Goal: Transaction & Acquisition: Purchase product/service

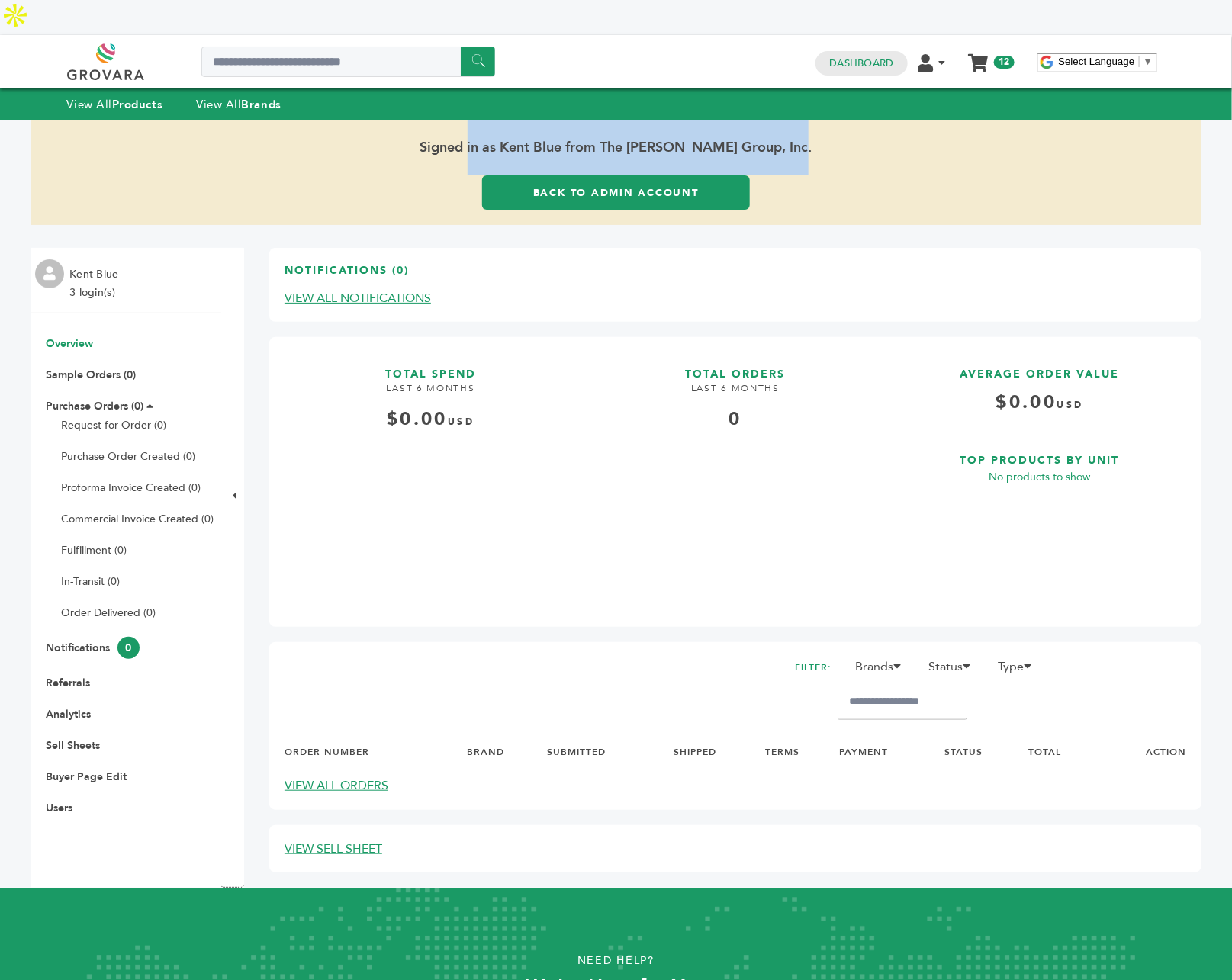
drag, startPoint x: 782, startPoint y: 116, endPoint x: 445, endPoint y: 132, distance: 337.4
click at [445, 132] on span "Signed in as Kent Blue from The [PERSON_NAME] Group, Inc." at bounding box center [616, 148] width 1170 height 55
click at [365, 125] on span "Signed in as Kent Blue from The [PERSON_NAME] Group, Inc." at bounding box center [616, 148] width 1170 height 55
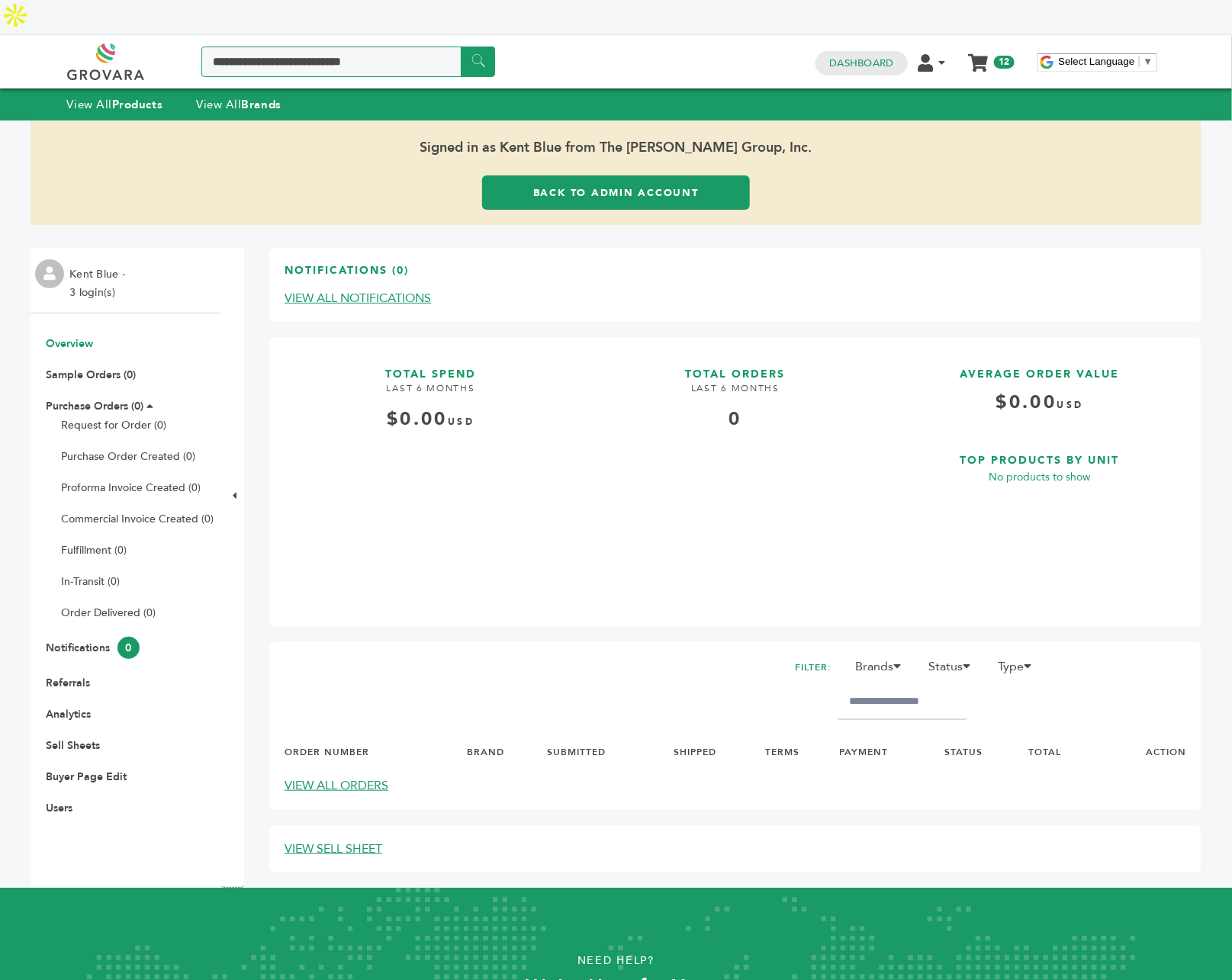
click at [333, 47] on input "Search a product or brand..." at bounding box center [348, 62] width 294 height 31
type input "*******"
click at [461, 47] on input "******" at bounding box center [477, 62] width 34 height 30
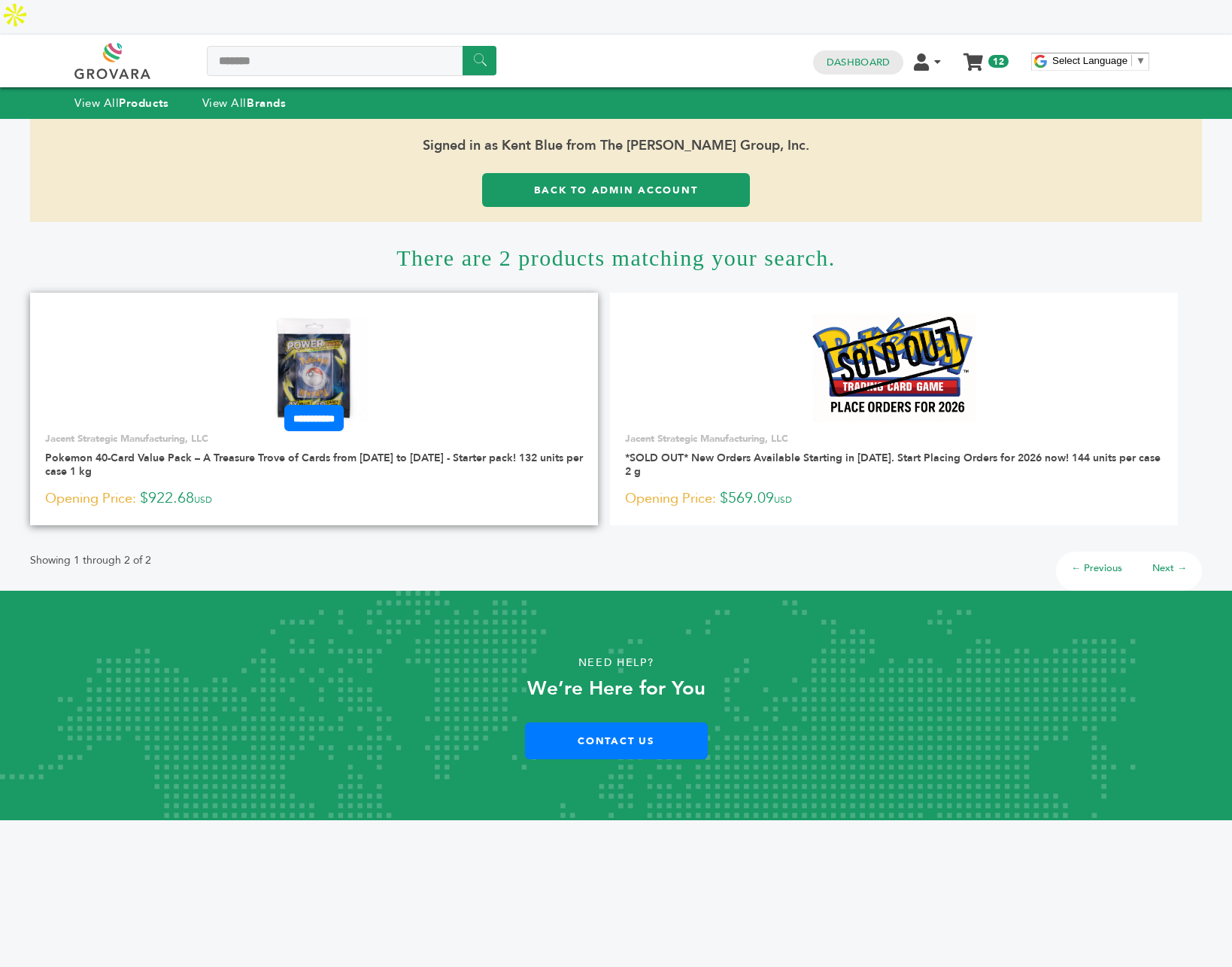
click at [326, 332] on img at bounding box center [314, 368] width 109 height 109
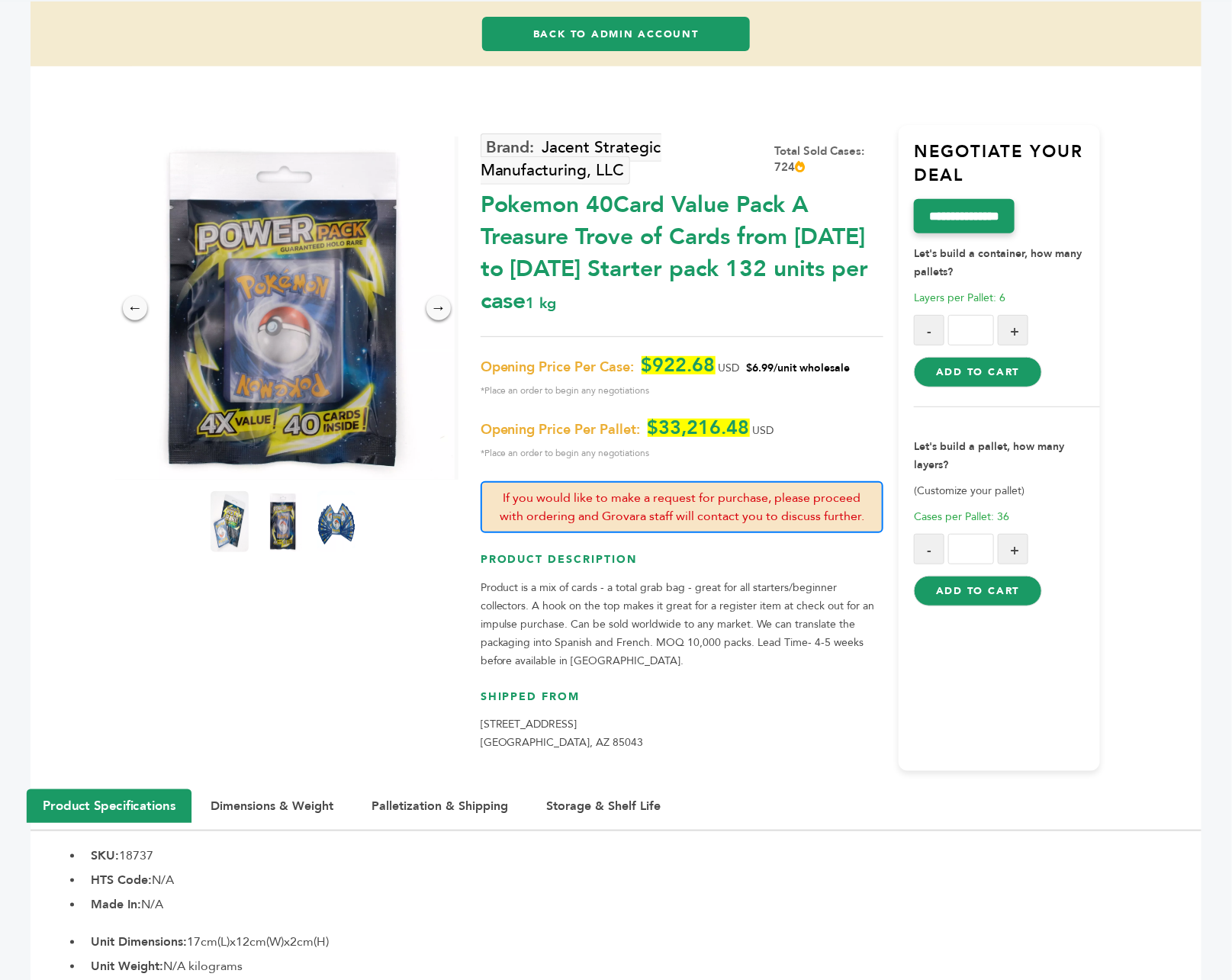
scroll to position [183, 0]
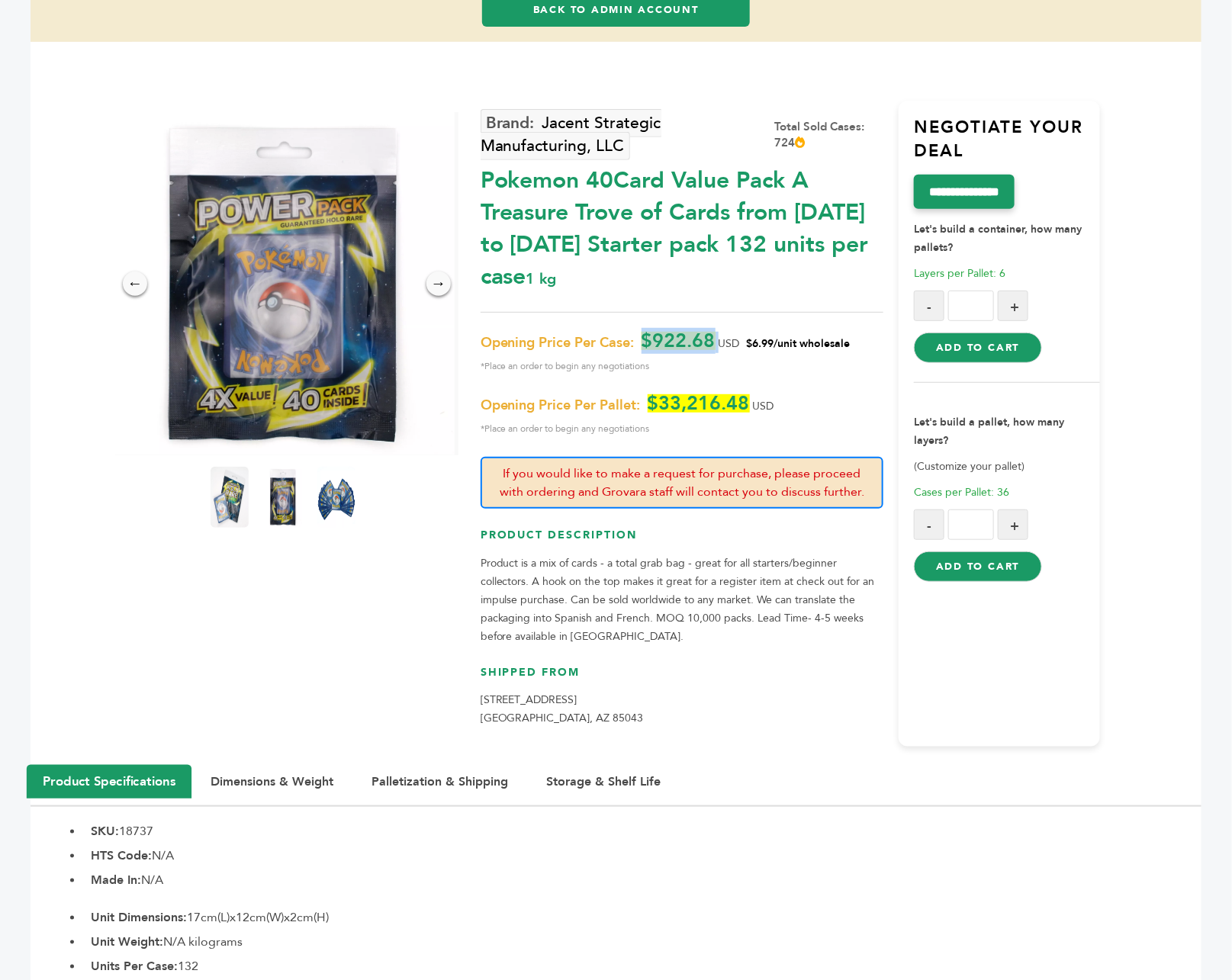
drag, startPoint x: 644, startPoint y: 305, endPoint x: 722, endPoint y: 307, distance: 78.0
click at [722, 332] on p "Opening Price Per Case: $922.68 USD $6.99/unit wholesale *Place an order to beg…" at bounding box center [682, 354] width 403 height 44
drag, startPoint x: 748, startPoint y: 308, endPoint x: 845, endPoint y: 305, distance: 97.0
click at [845, 336] on span "$6.99/unit wholesale" at bounding box center [798, 343] width 104 height 15
click at [838, 341] on div "Opening Price Per Case: $922.68 USD $6.99/unit wholesale *Place an order to beg…" at bounding box center [682, 385] width 403 height 106
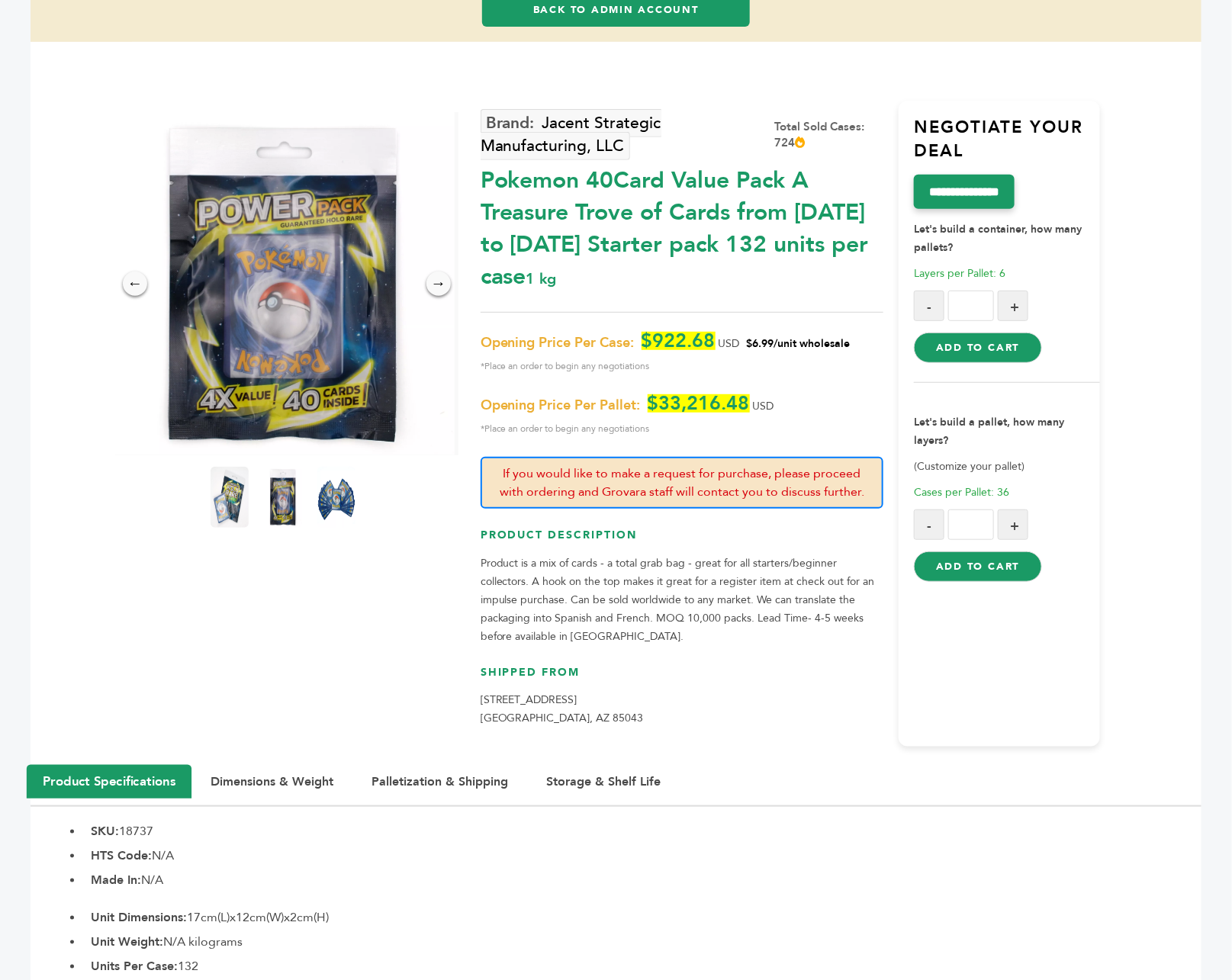
drag, startPoint x: 687, startPoint y: 206, endPoint x: 874, endPoint y: 216, distance: 187.3
click at [873, 216] on div "Pokemon 40Card Value Pack A Treasure Trove of Cards from 1996 to 2024 Starter p…" at bounding box center [682, 225] width 403 height 136
drag, startPoint x: 703, startPoint y: 149, endPoint x: 843, endPoint y: 188, distance: 145.3
click at [843, 188] on div "Pokemon 40Card Value Pack A Treasure Trove of Cards from 1996 to 2024 Starter p…" at bounding box center [682, 225] width 403 height 136
click at [608, 239] on div "Pokemon 40Card Value Pack A Treasure Trove of Cards from 1996 to 2024 Starter p…" at bounding box center [682, 225] width 403 height 136
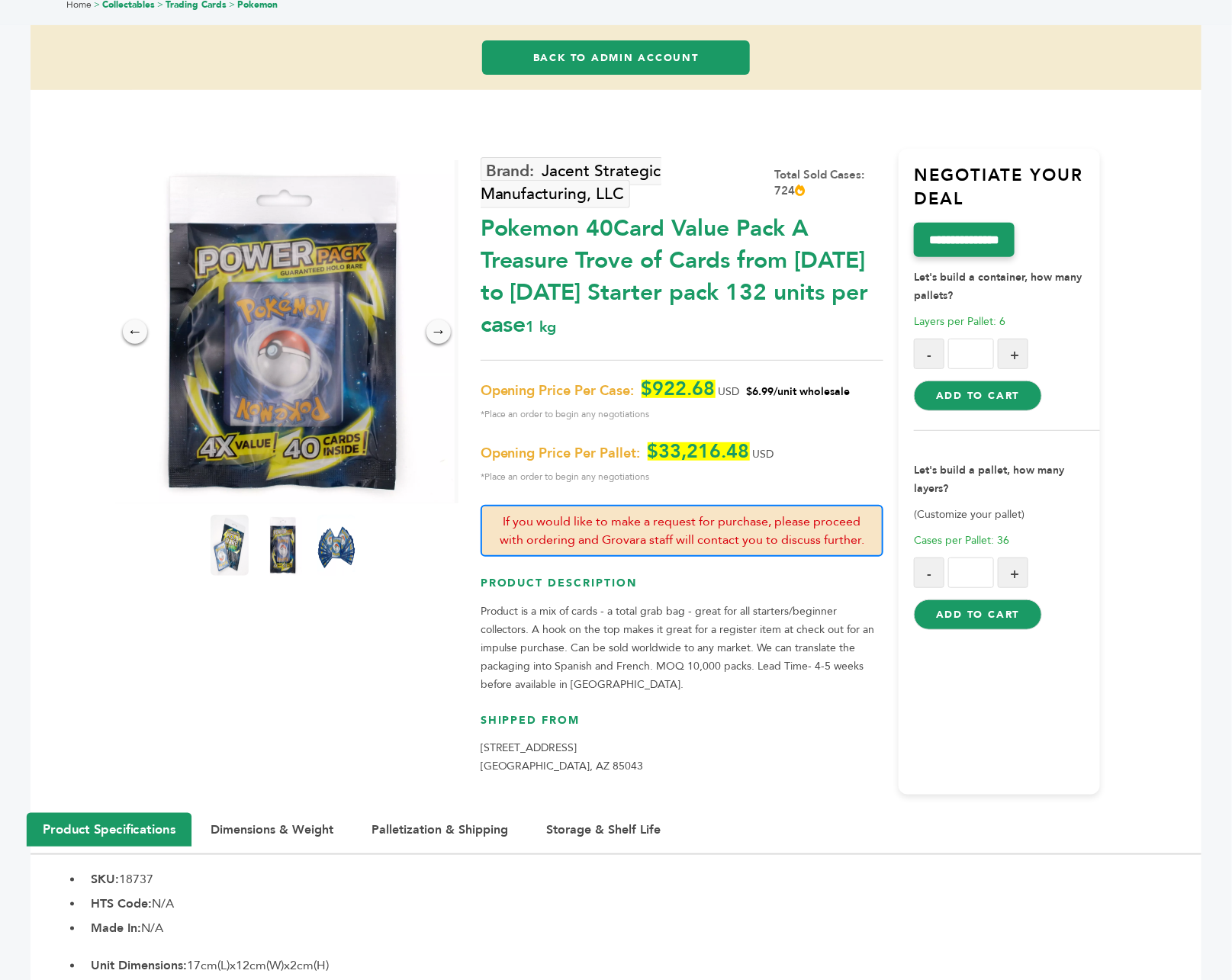
scroll to position [133, 0]
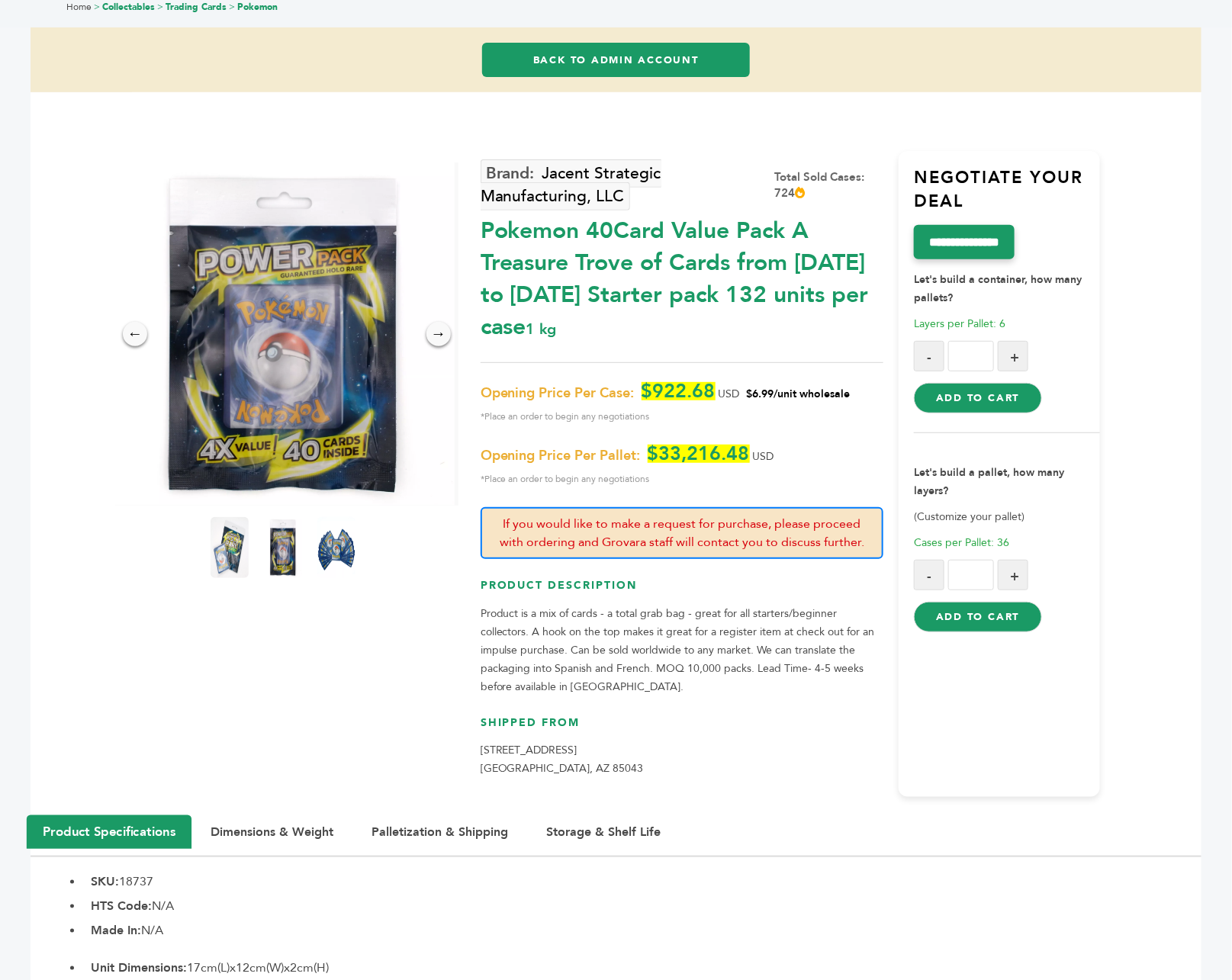
click at [1016, 341] on button "+" at bounding box center [1013, 356] width 31 height 31
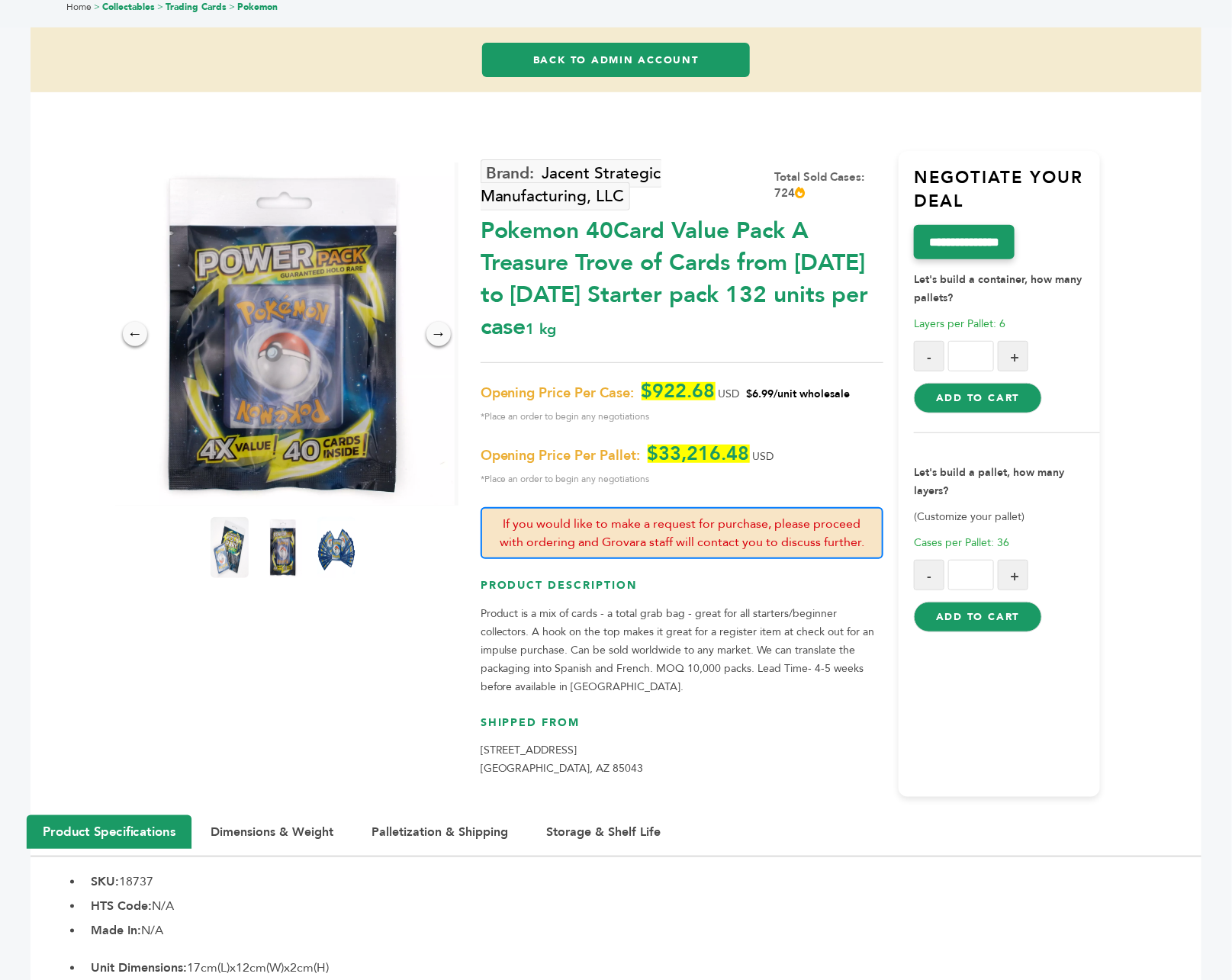
click at [1016, 341] on button "+" at bounding box center [1013, 356] width 31 height 31
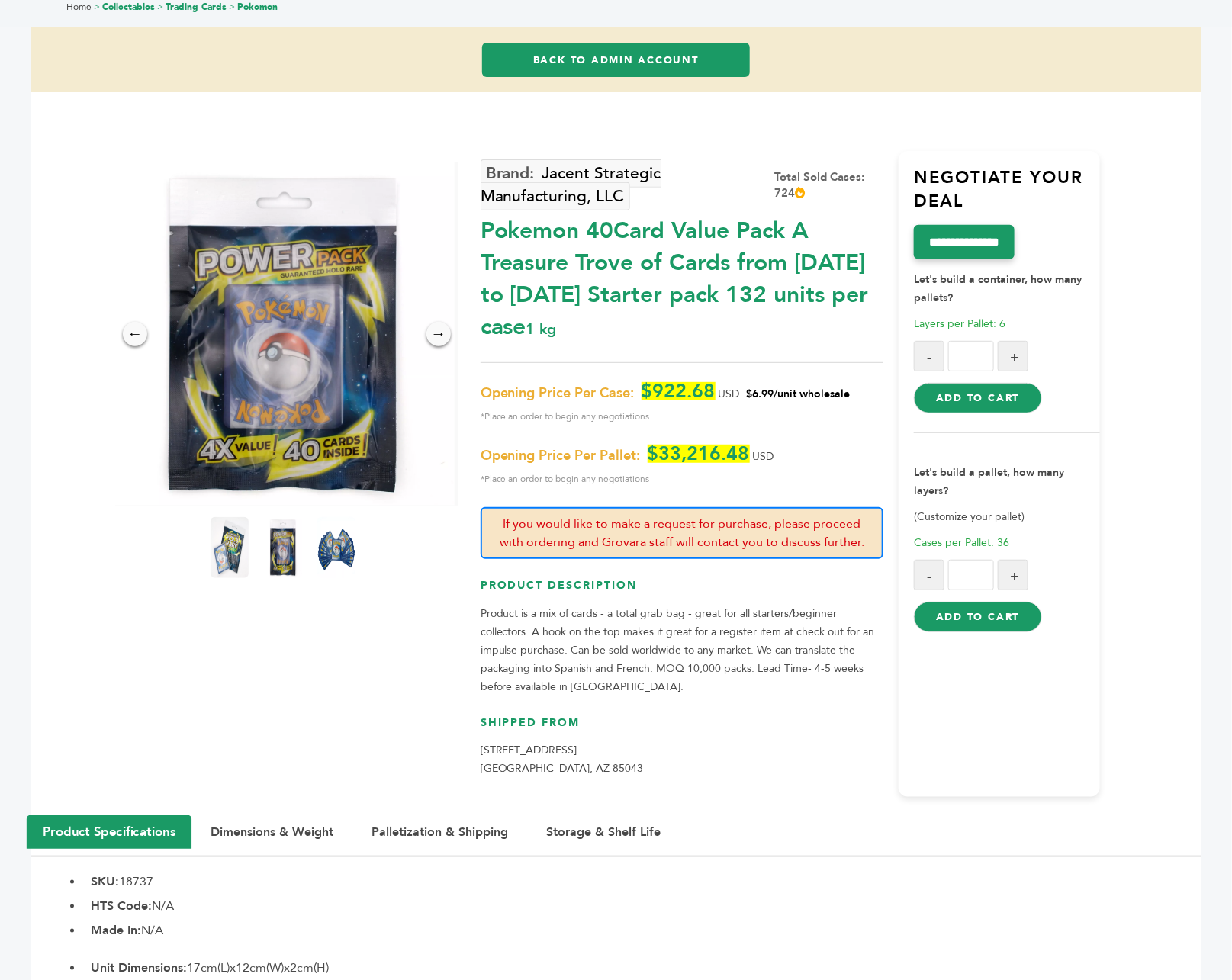
click at [1016, 341] on button "+" at bounding box center [1013, 356] width 31 height 31
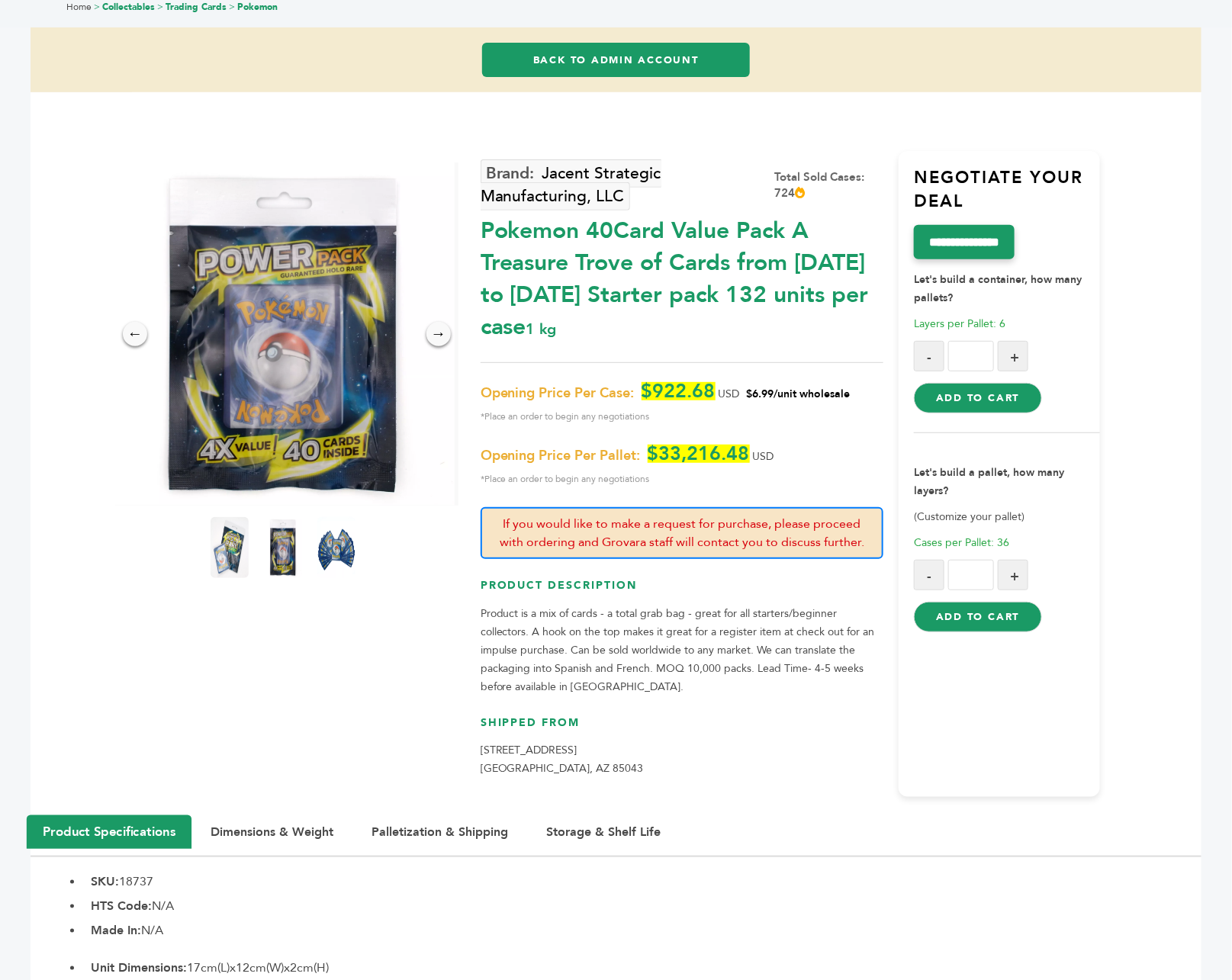
click at [1016, 341] on button "+" at bounding box center [1013, 356] width 31 height 31
type input "**"
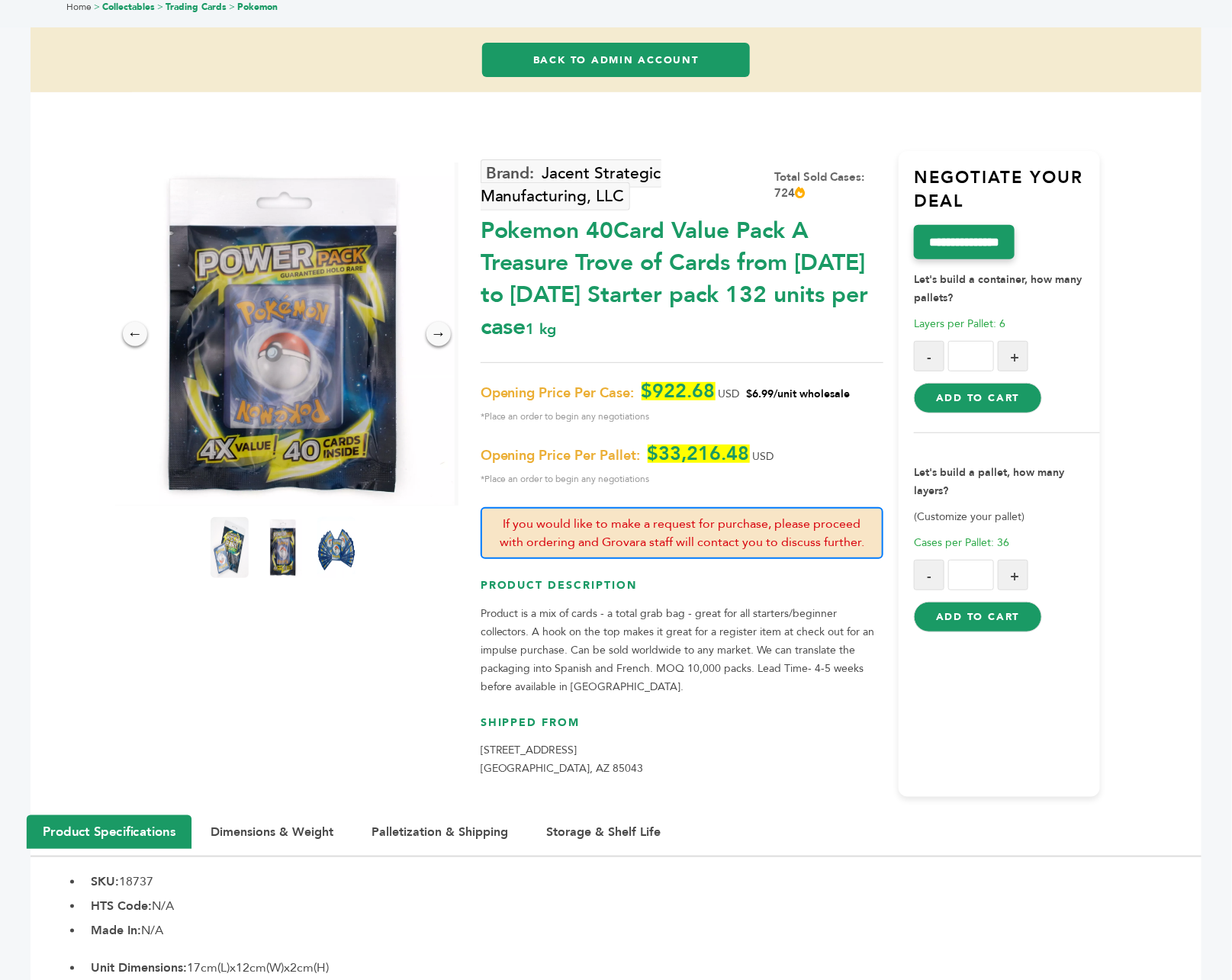
click at [988, 383] on button "Add to Cart" at bounding box center [977, 398] width 128 height 31
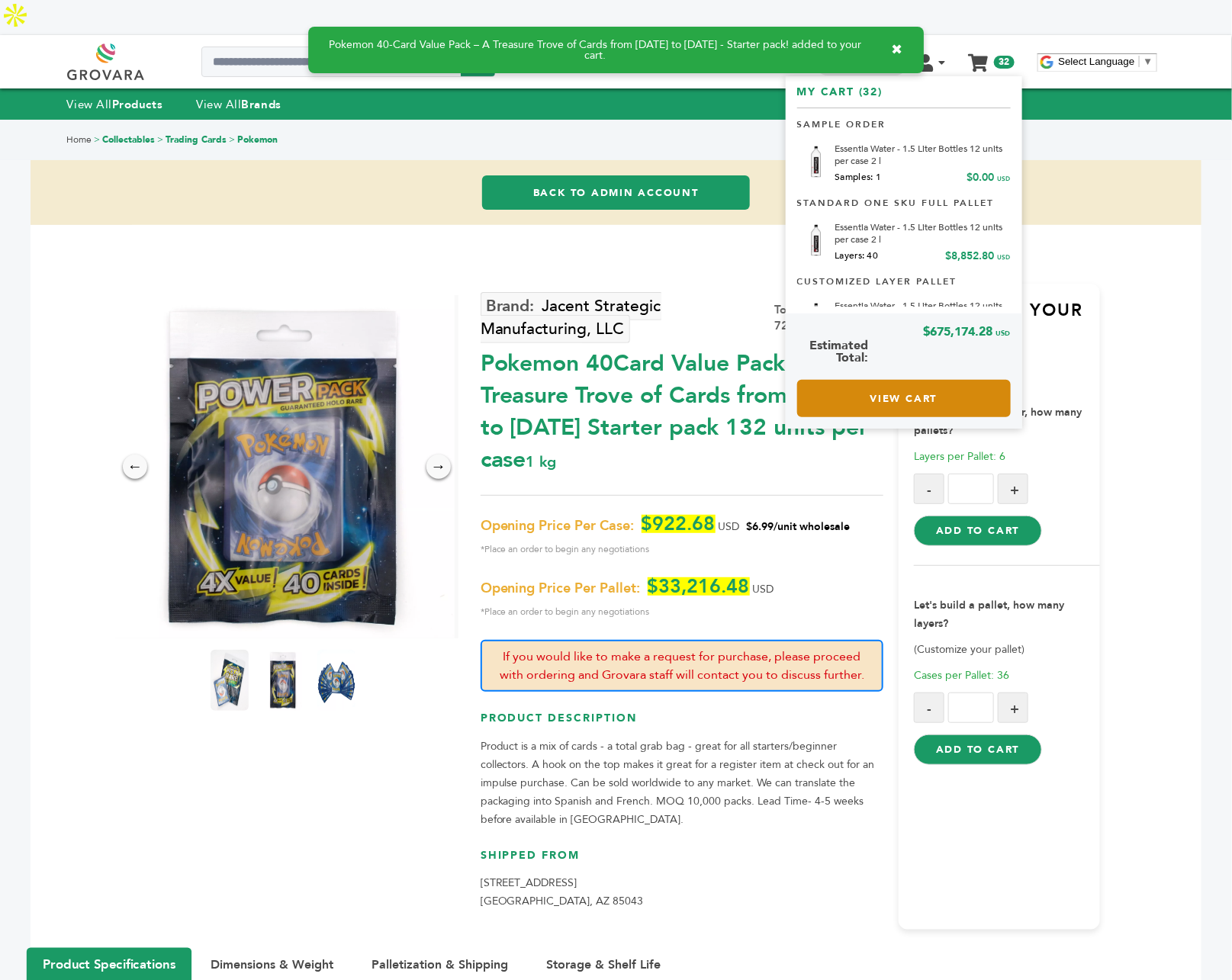
click at [920, 380] on link "View Cart" at bounding box center [903, 398] width 213 height 37
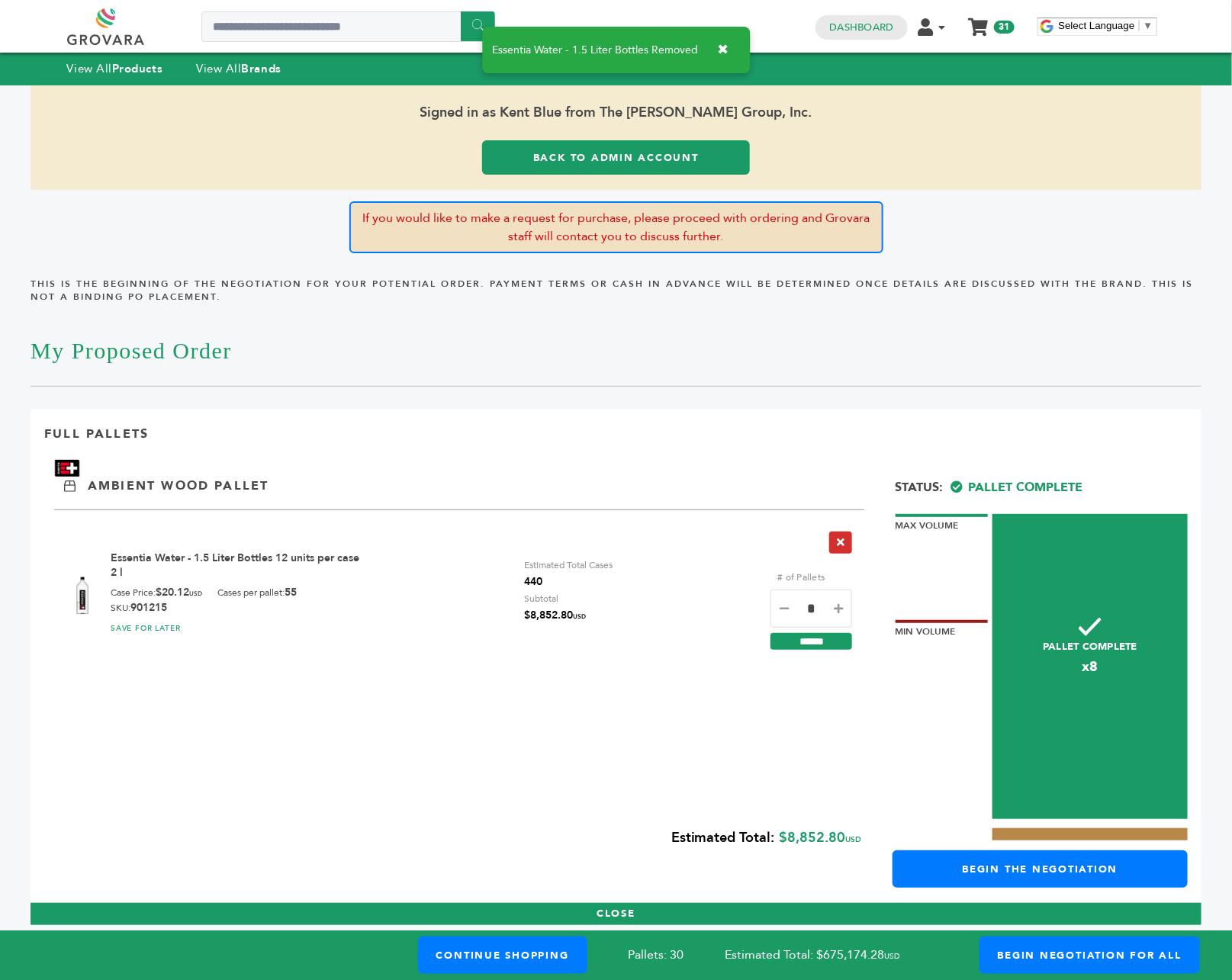
click at [832, 540] on button "button" at bounding box center [840, 542] width 23 height 22
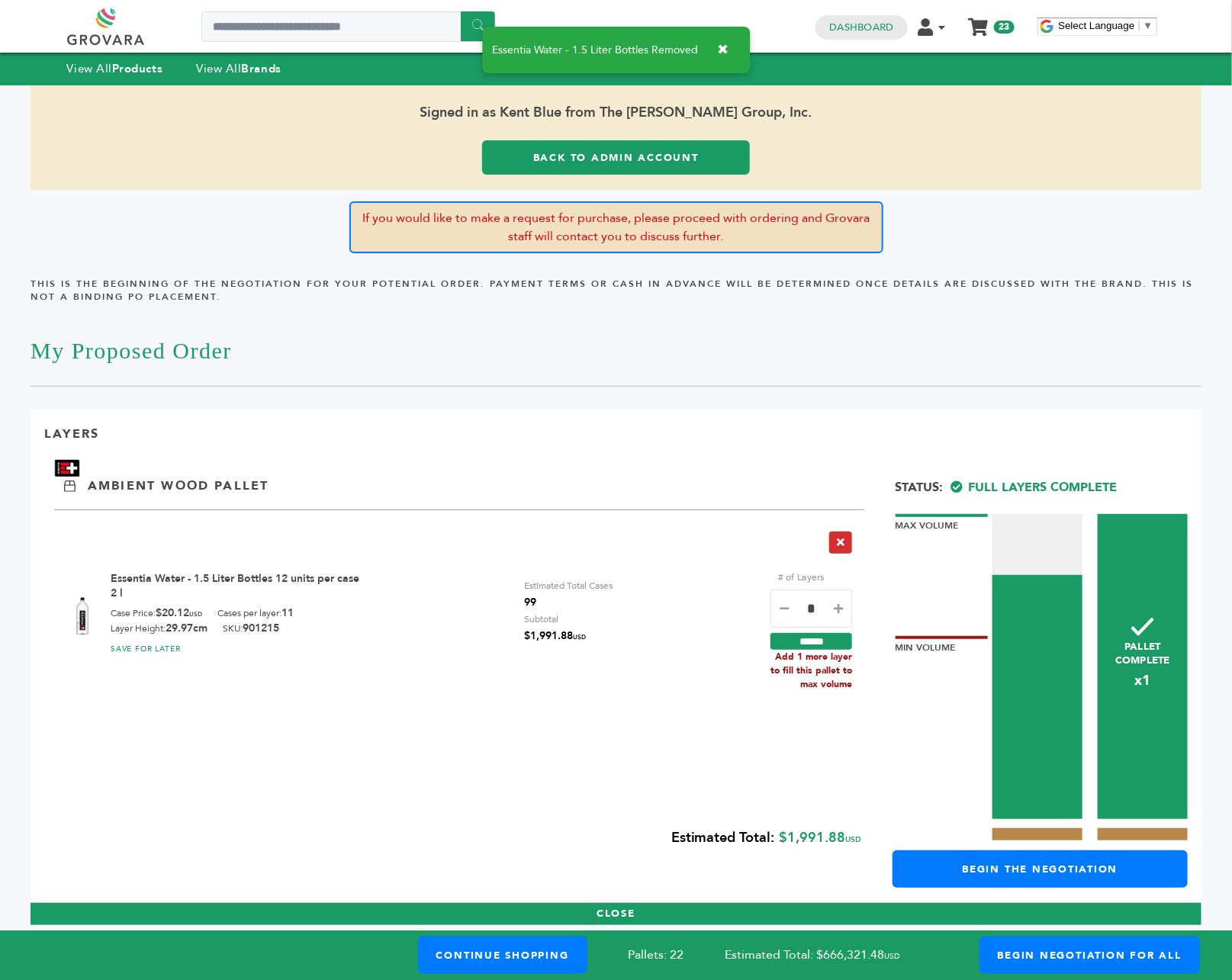
click at [834, 540] on button "button" at bounding box center [840, 542] width 23 height 22
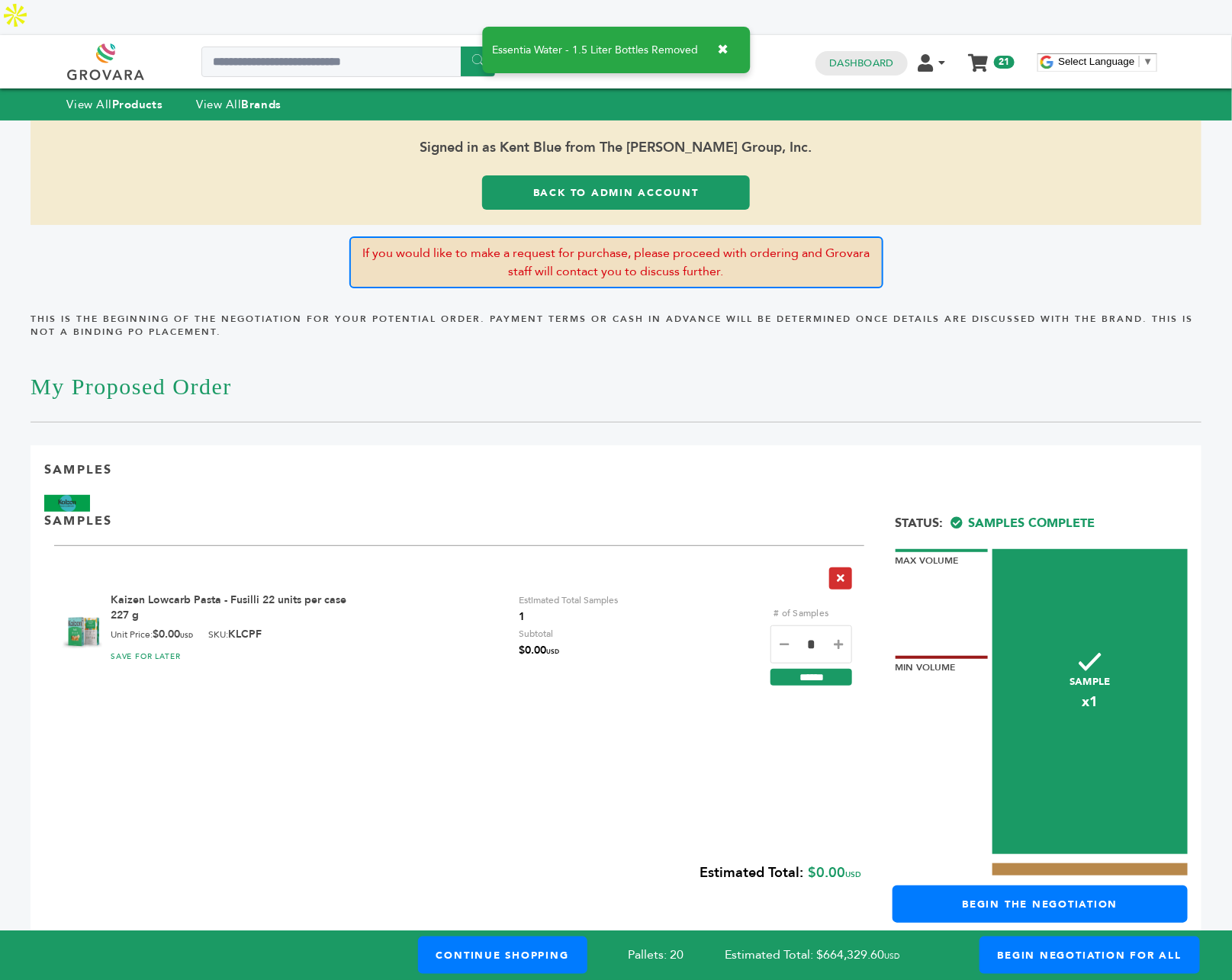
click at [847, 567] on button "button" at bounding box center [840, 578] width 23 height 22
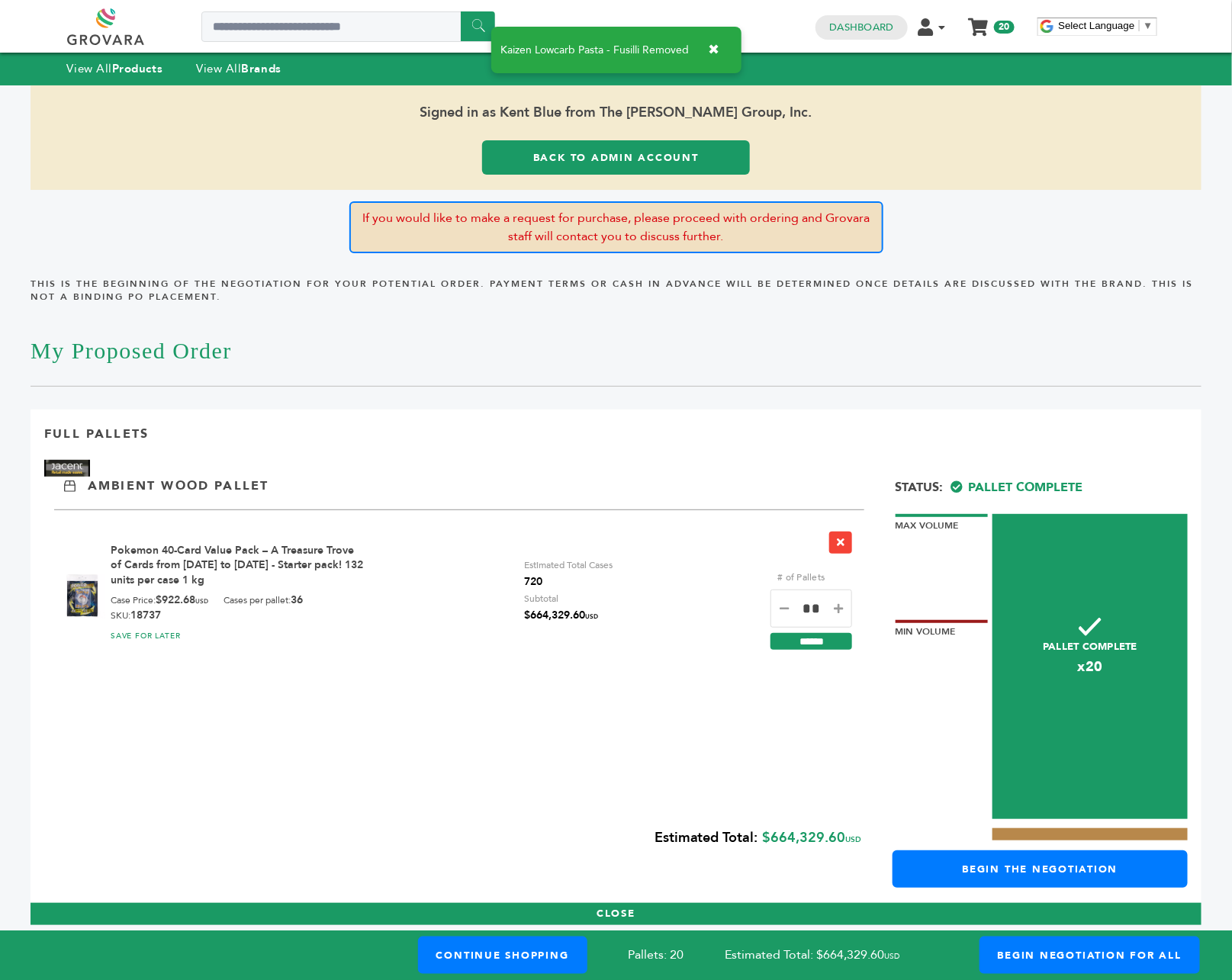
scroll to position [8, 0]
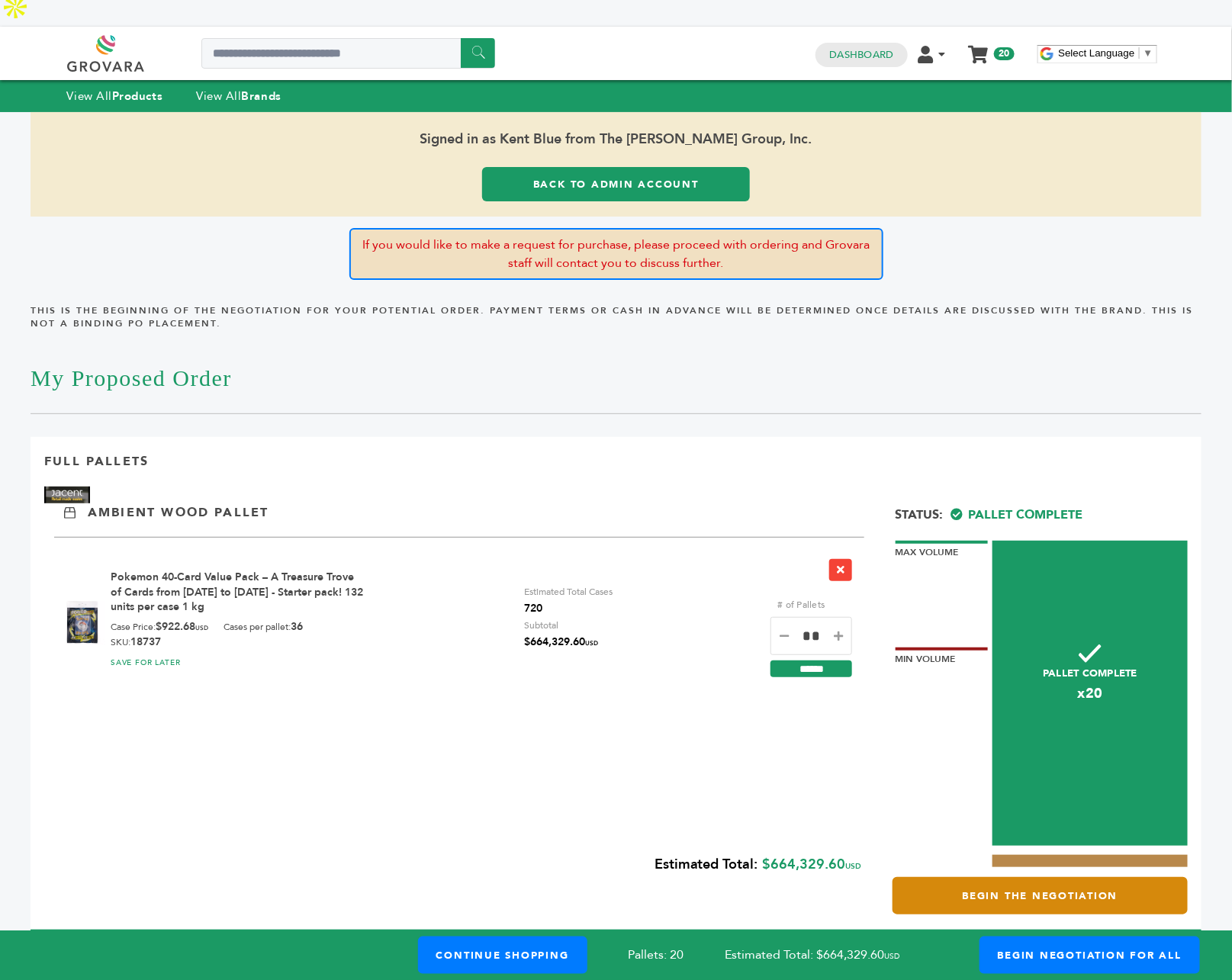
click at [1047, 877] on link "Begin the Negotiation" at bounding box center [1040, 895] width 295 height 37
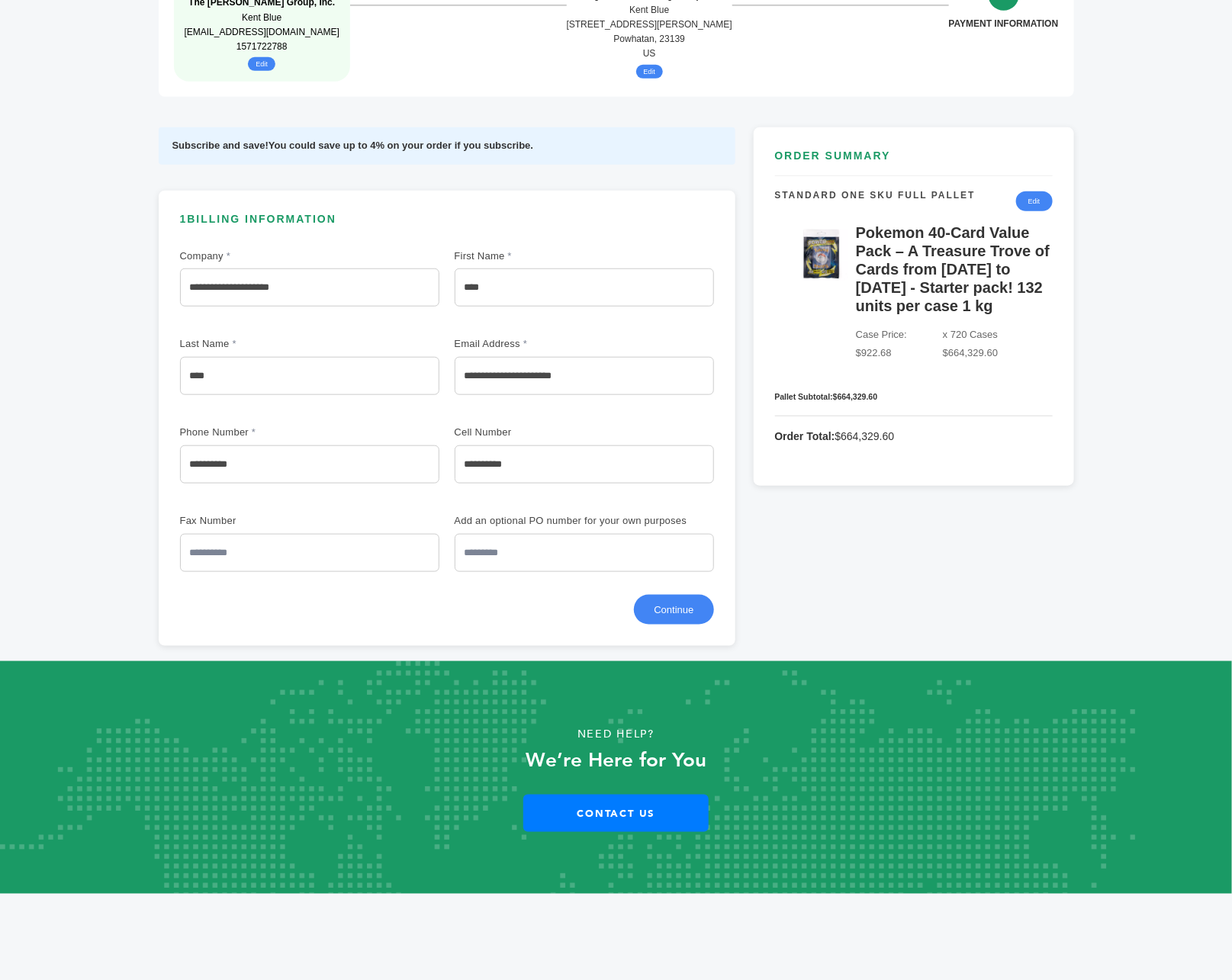
scroll to position [396, 0]
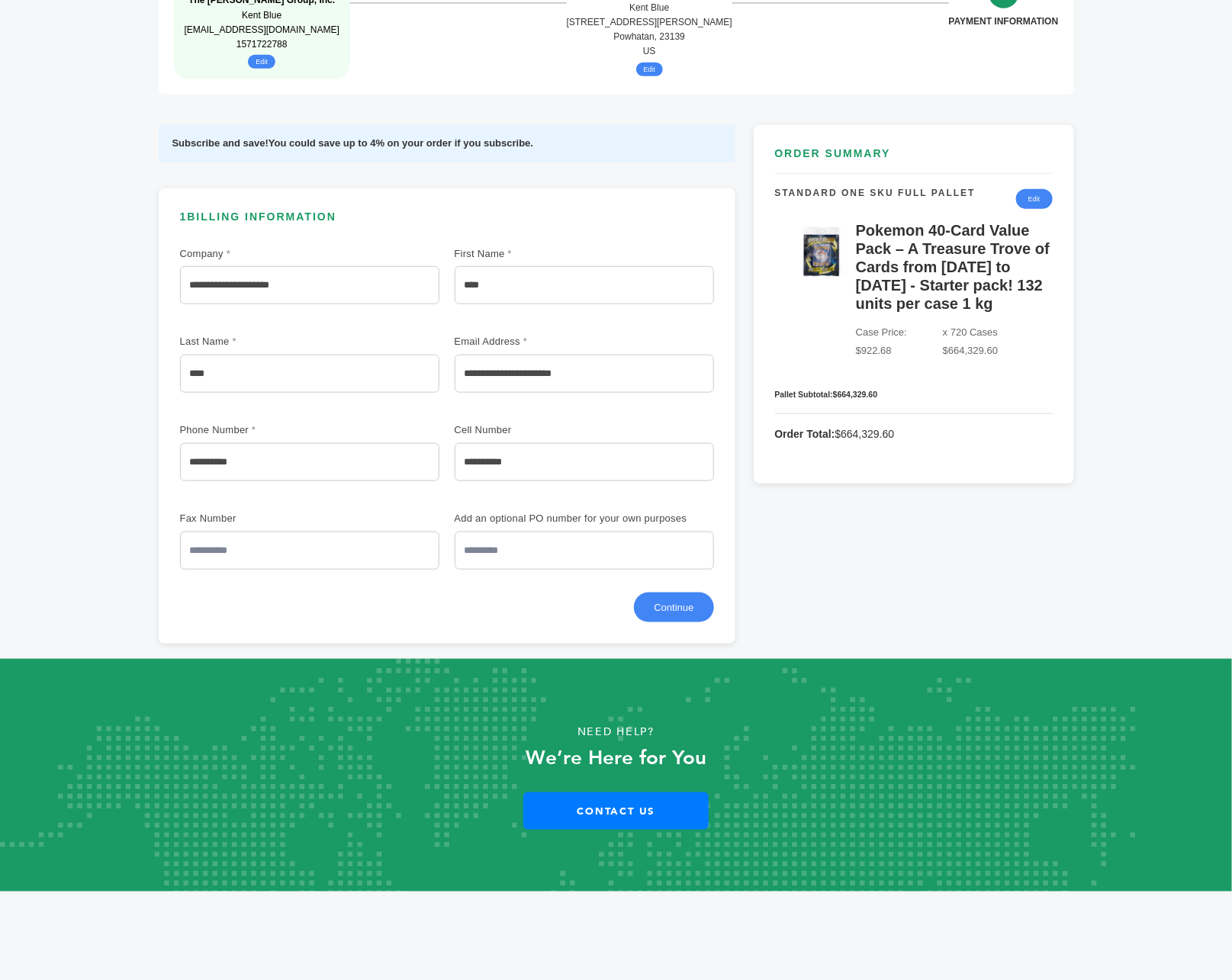
click at [258, 443] on input "**********" at bounding box center [310, 462] width 259 height 38
type input "**********"
click at [677, 591] on button "Continue" at bounding box center [674, 606] width 80 height 30
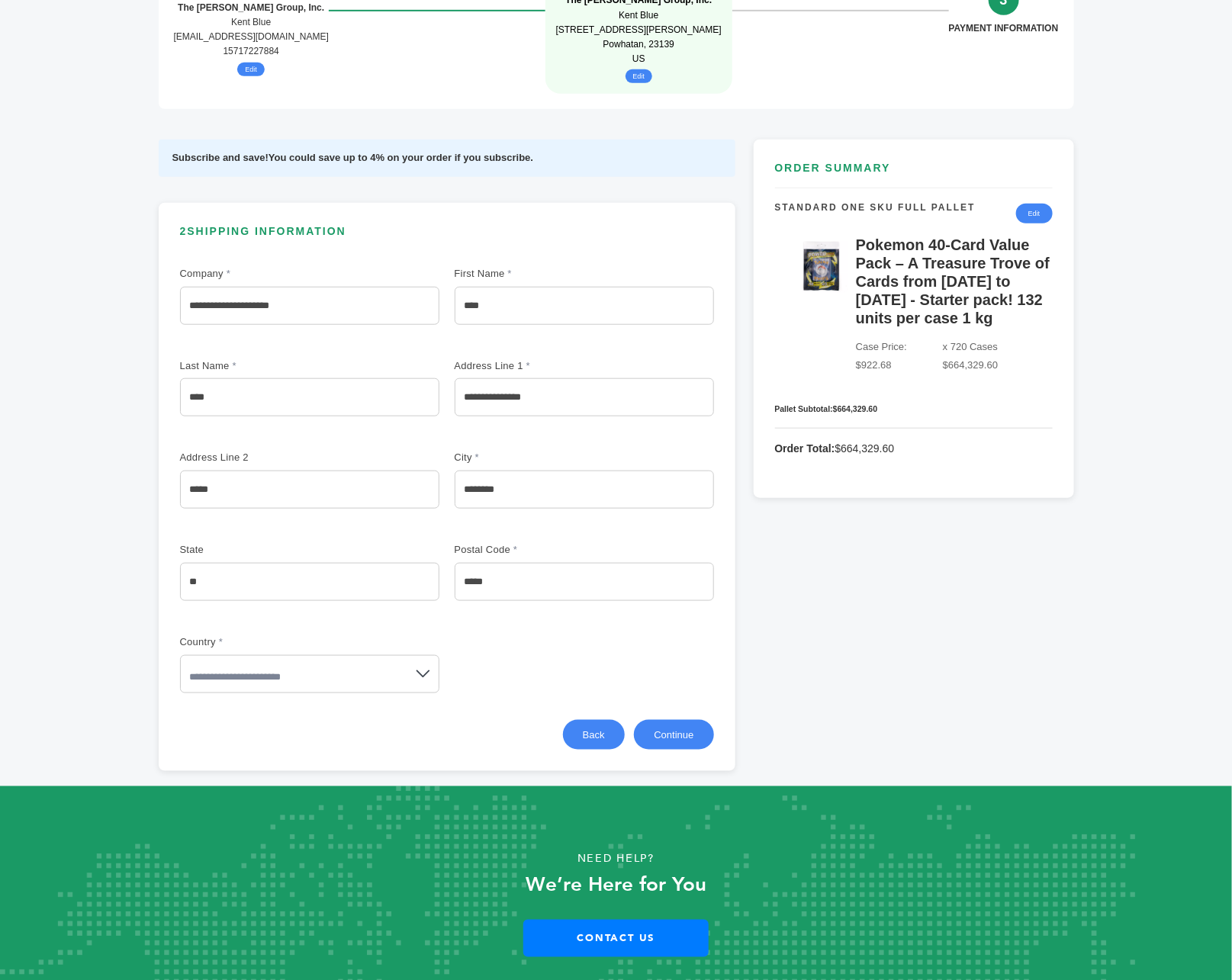
click at [248, 471] on input "*****" at bounding box center [310, 490] width 259 height 38
drag, startPoint x: 248, startPoint y: 460, endPoint x: 120, endPoint y: 436, distance: 130.2
click at [120, 436] on div "Hello! Grovara is best viewed on a desktop monitor. Signed in as Kent Blue from…" at bounding box center [616, 248] width 1170 height 1047
click at [393, 408] on div "**********" at bounding box center [448, 485] width 534 height 446
click at [674, 719] on button "Continue" at bounding box center [674, 734] width 80 height 30
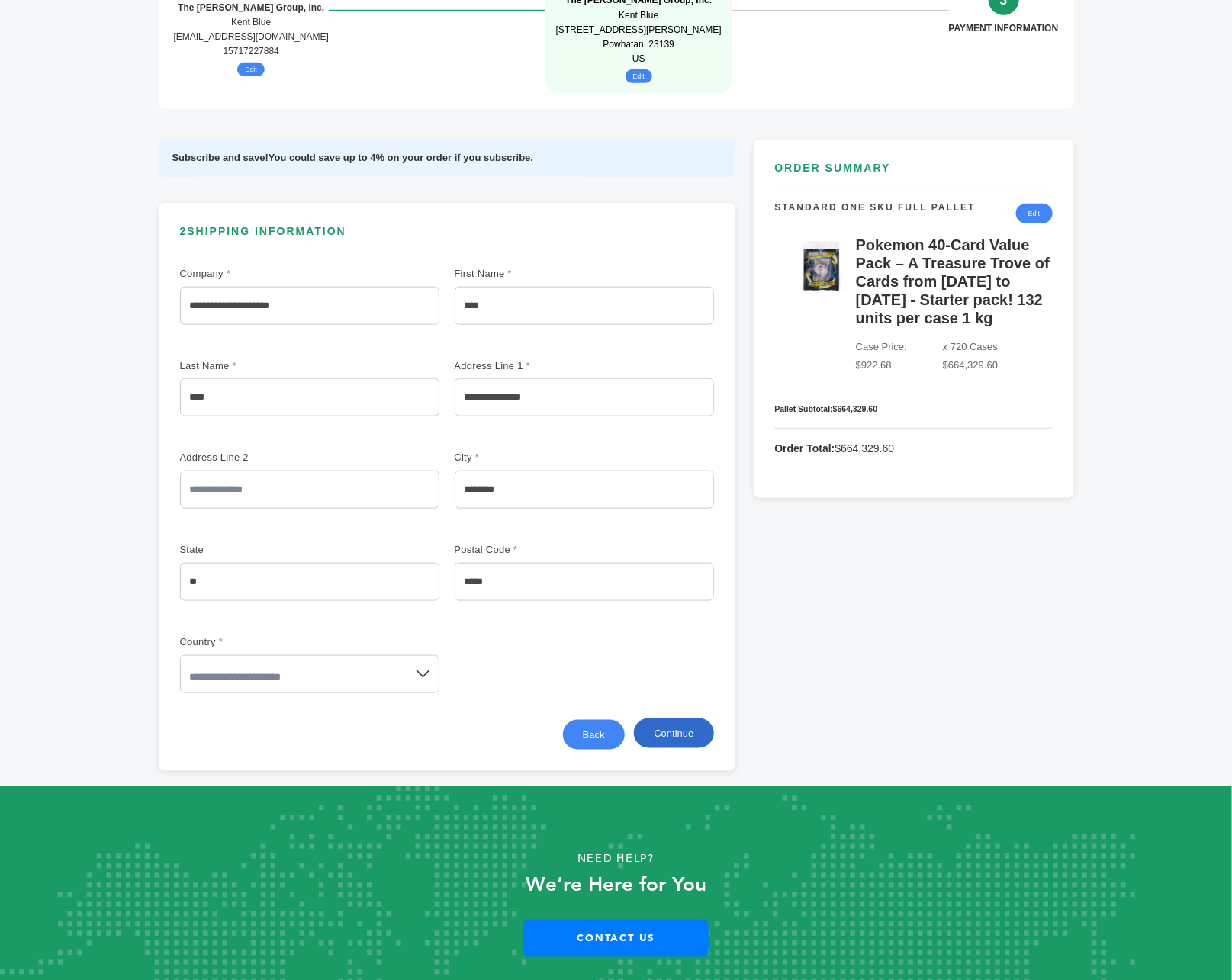
scroll to position [367, 0]
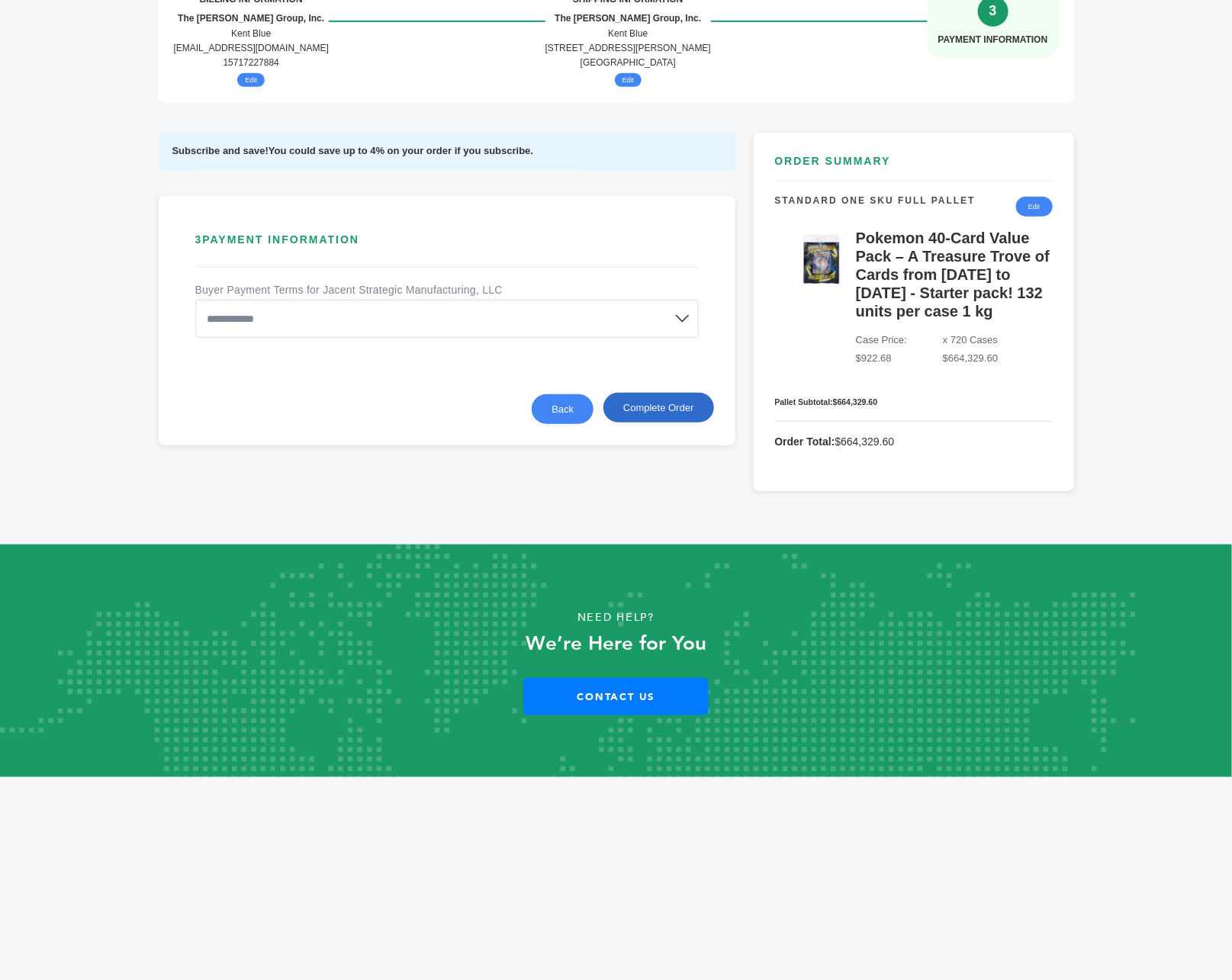
click at [651, 393] on button "Complete Order" at bounding box center [658, 408] width 110 height 30
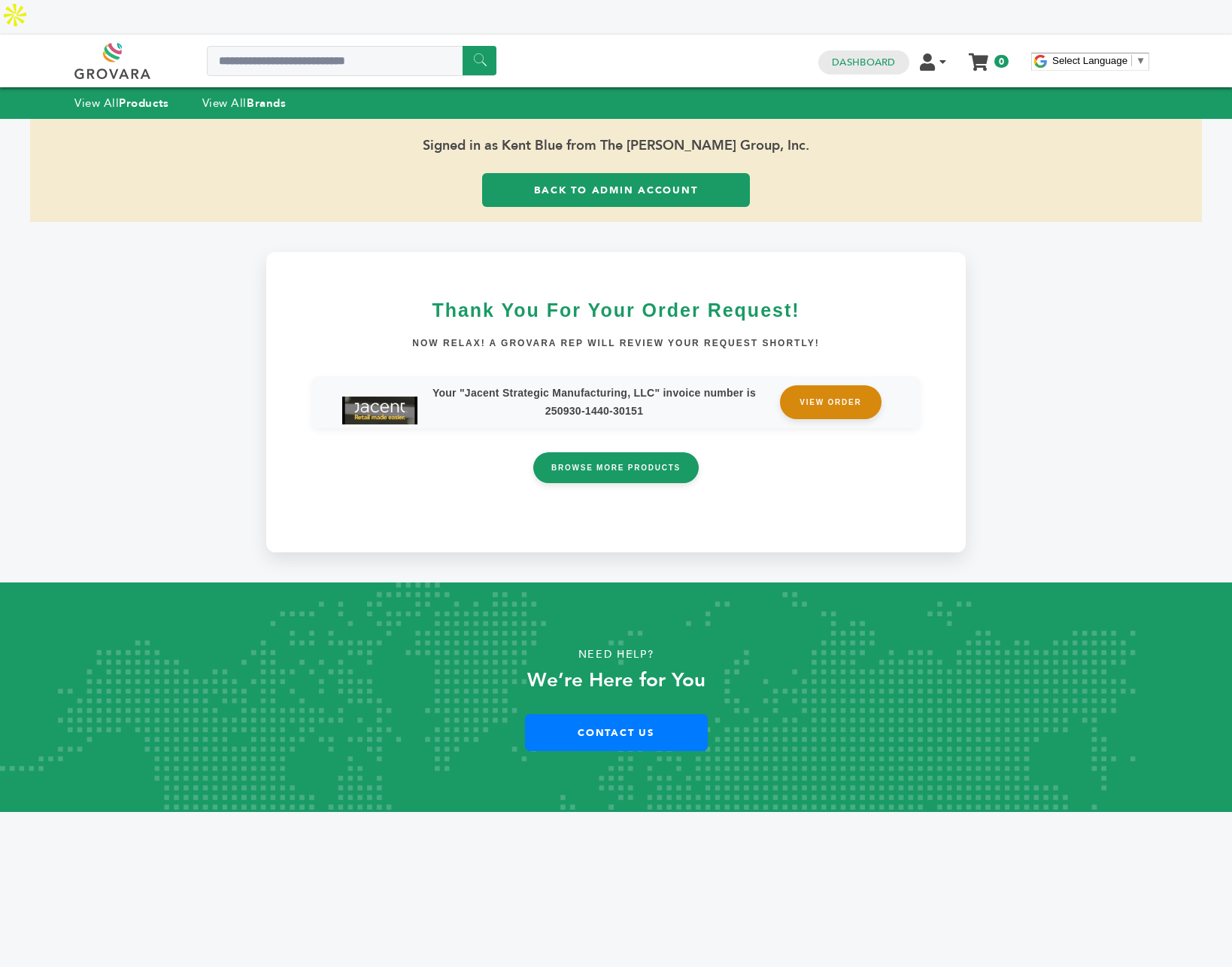
click at [829, 386] on link "VIEW ORDER" at bounding box center [830, 402] width 101 height 33
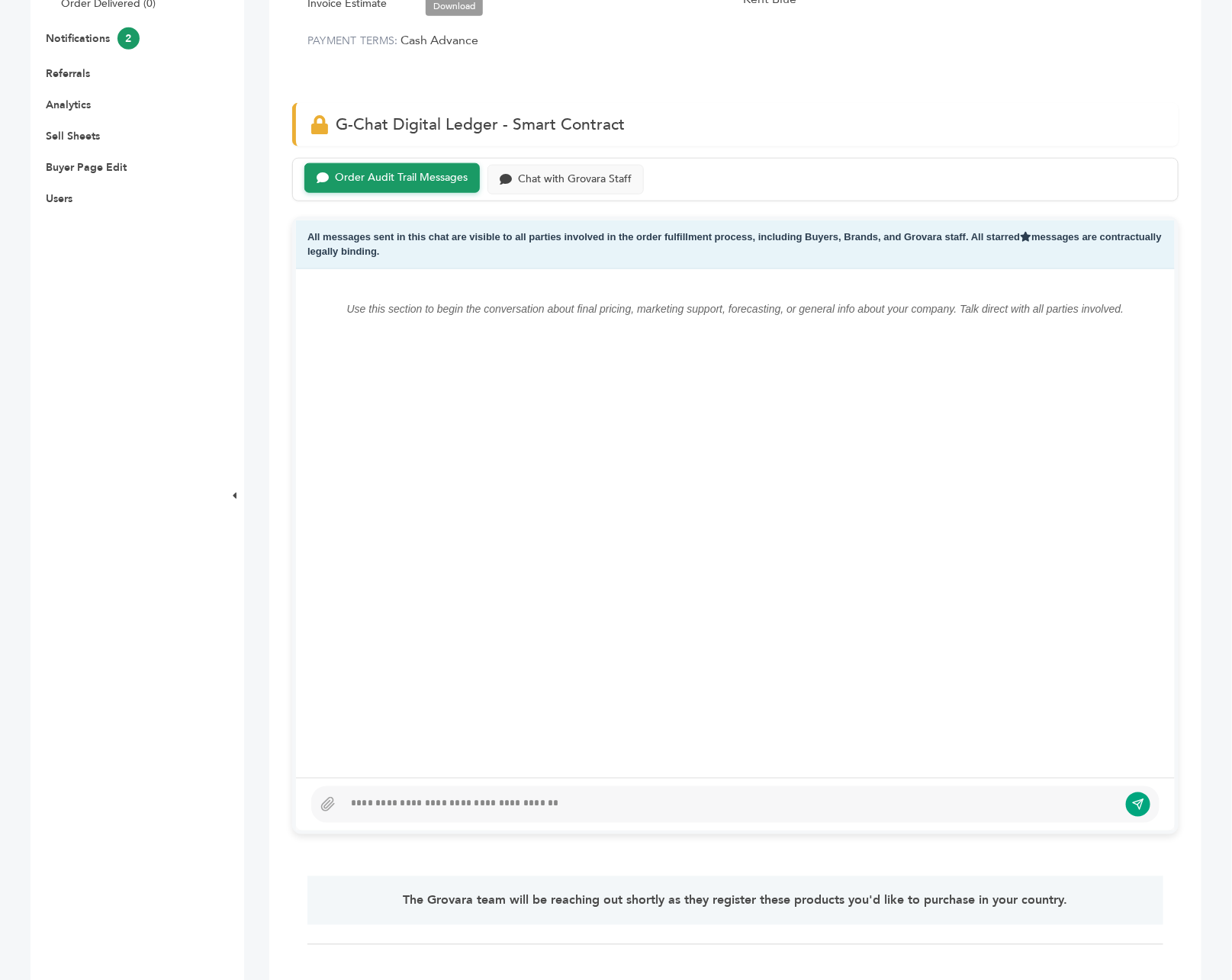
scroll to position [620, 0]
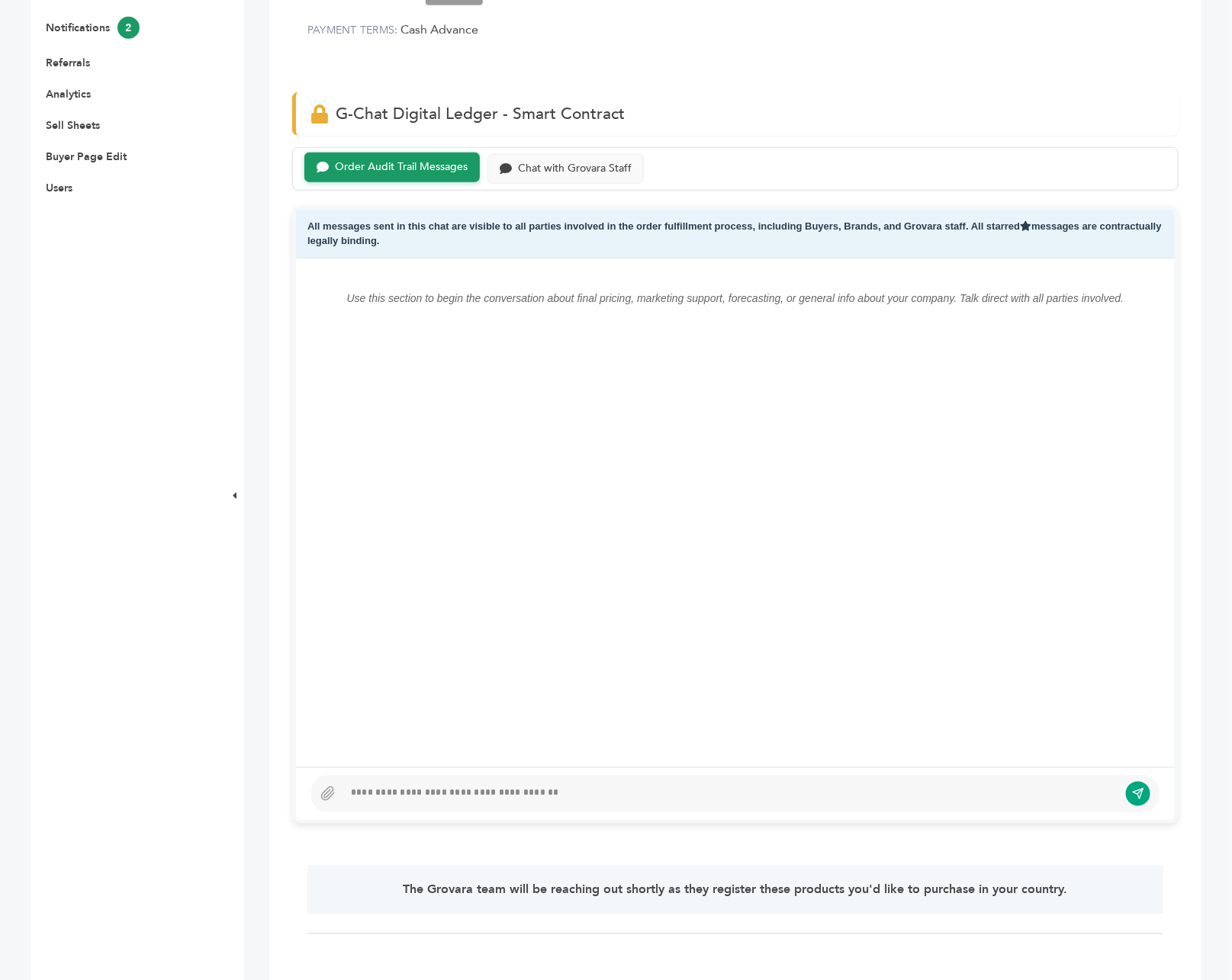
click at [349, 103] on span "G-Chat Digital Ledger - Smart Contract" at bounding box center [480, 114] width 289 height 22
drag, startPoint x: 324, startPoint y: 77, endPoint x: 628, endPoint y: 81, distance: 304.0
click at [628, 93] on div "G-Chat Digital Ledger - Smart Contract" at bounding box center [735, 115] width 886 height 44
click at [634, 93] on div "G-Chat Digital Ledger - Smart Contract" at bounding box center [735, 115] width 886 height 44
click at [582, 161] on div "Chat with Grovara Staff" at bounding box center [574, 166] width 114 height 13
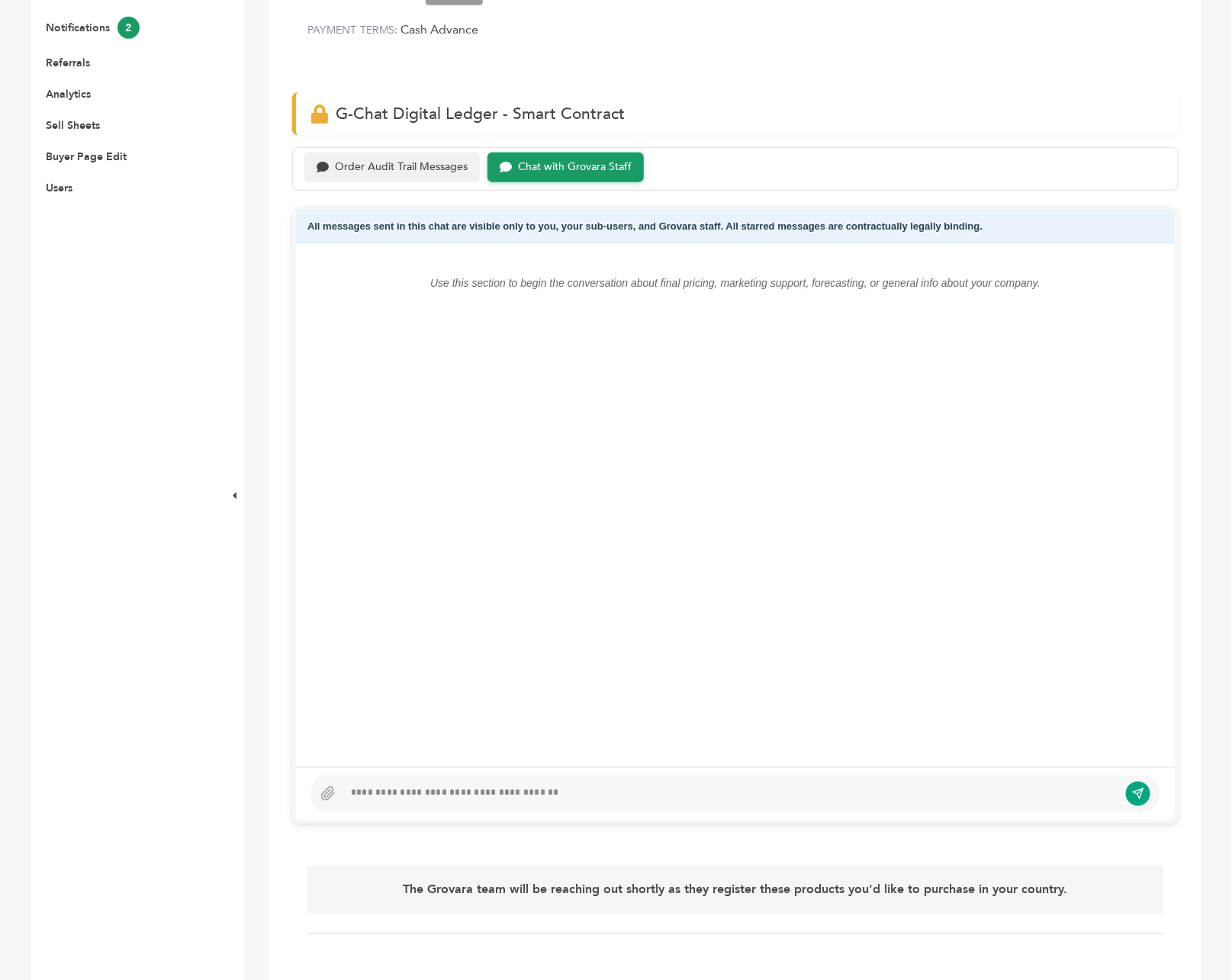
click at [417, 161] on div "Order Audit Trail Messages" at bounding box center [401, 166] width 133 height 13
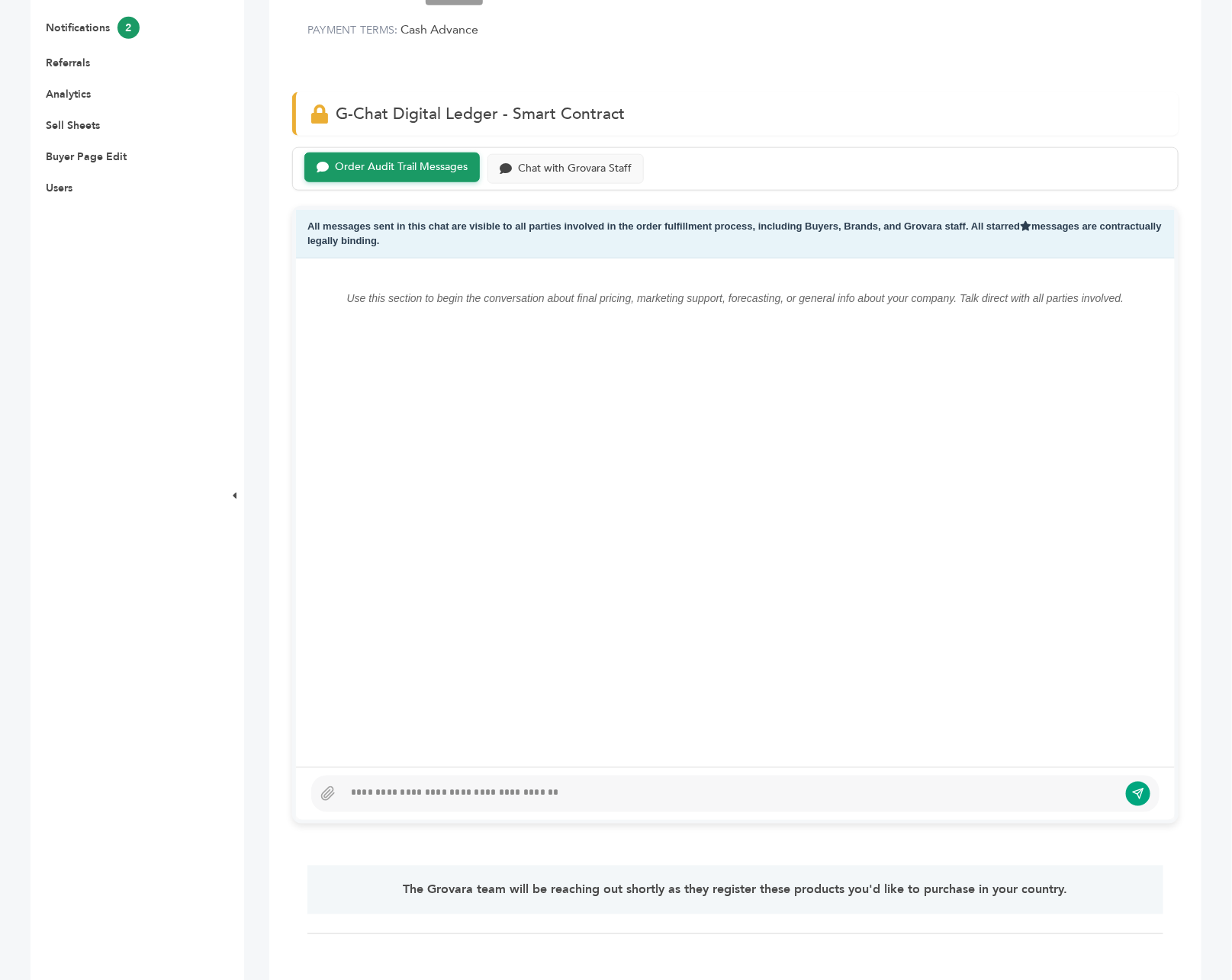
click at [427, 785] on div at bounding box center [730, 794] width 774 height 18
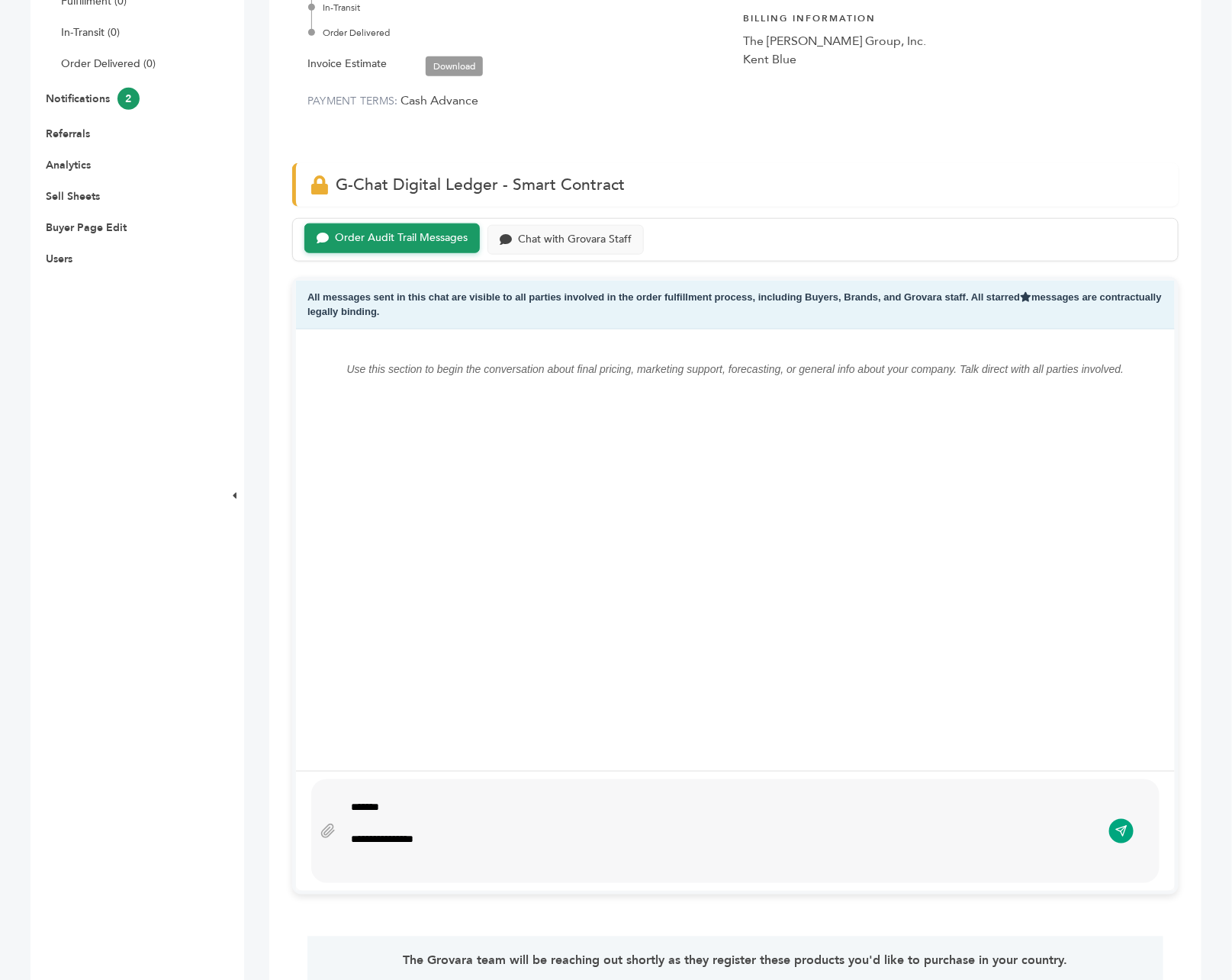
scroll to position [10, 0]
click at [976, 823] on div "**********" at bounding box center [714, 831] width 726 height 16
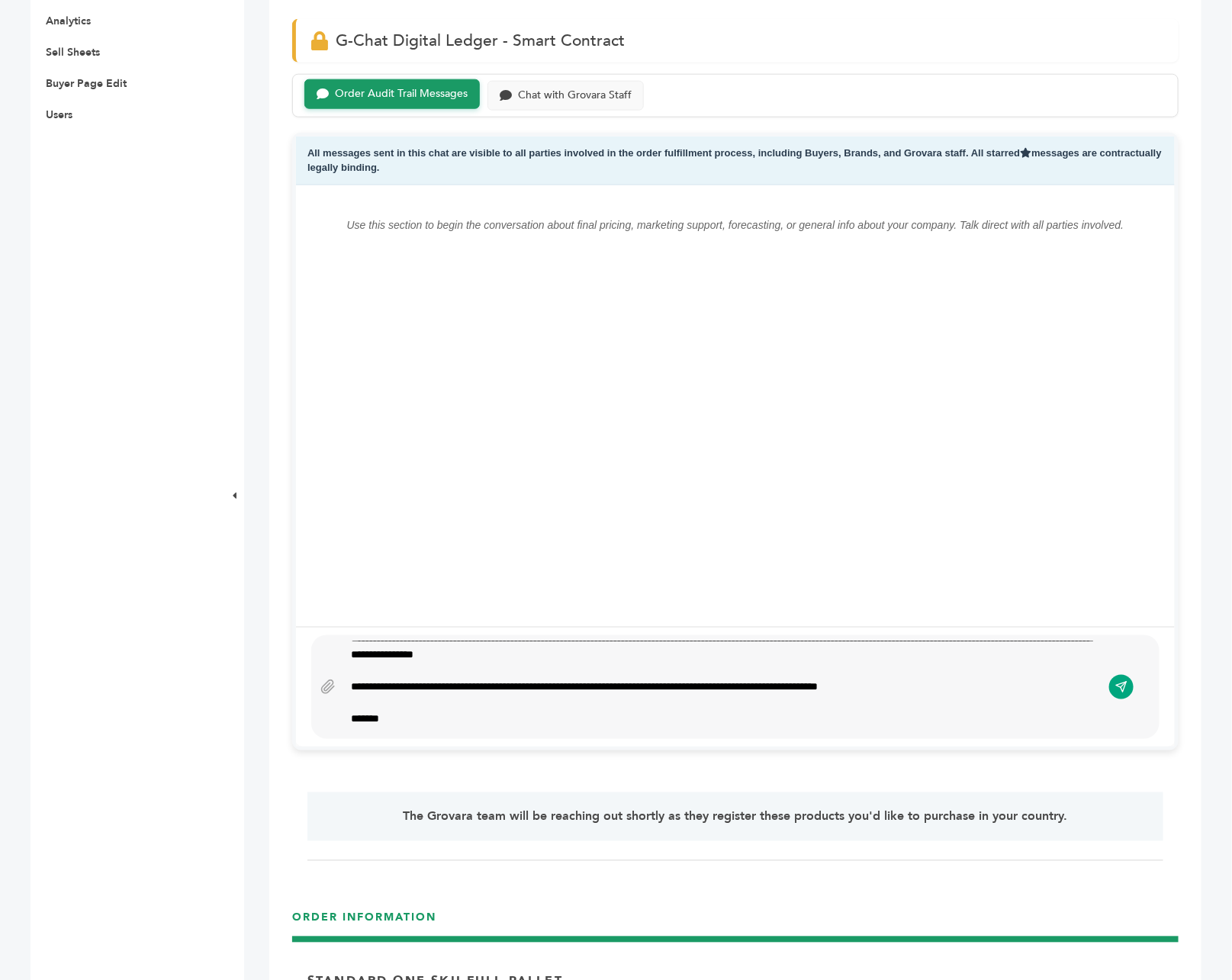
scroll to position [736, 0]
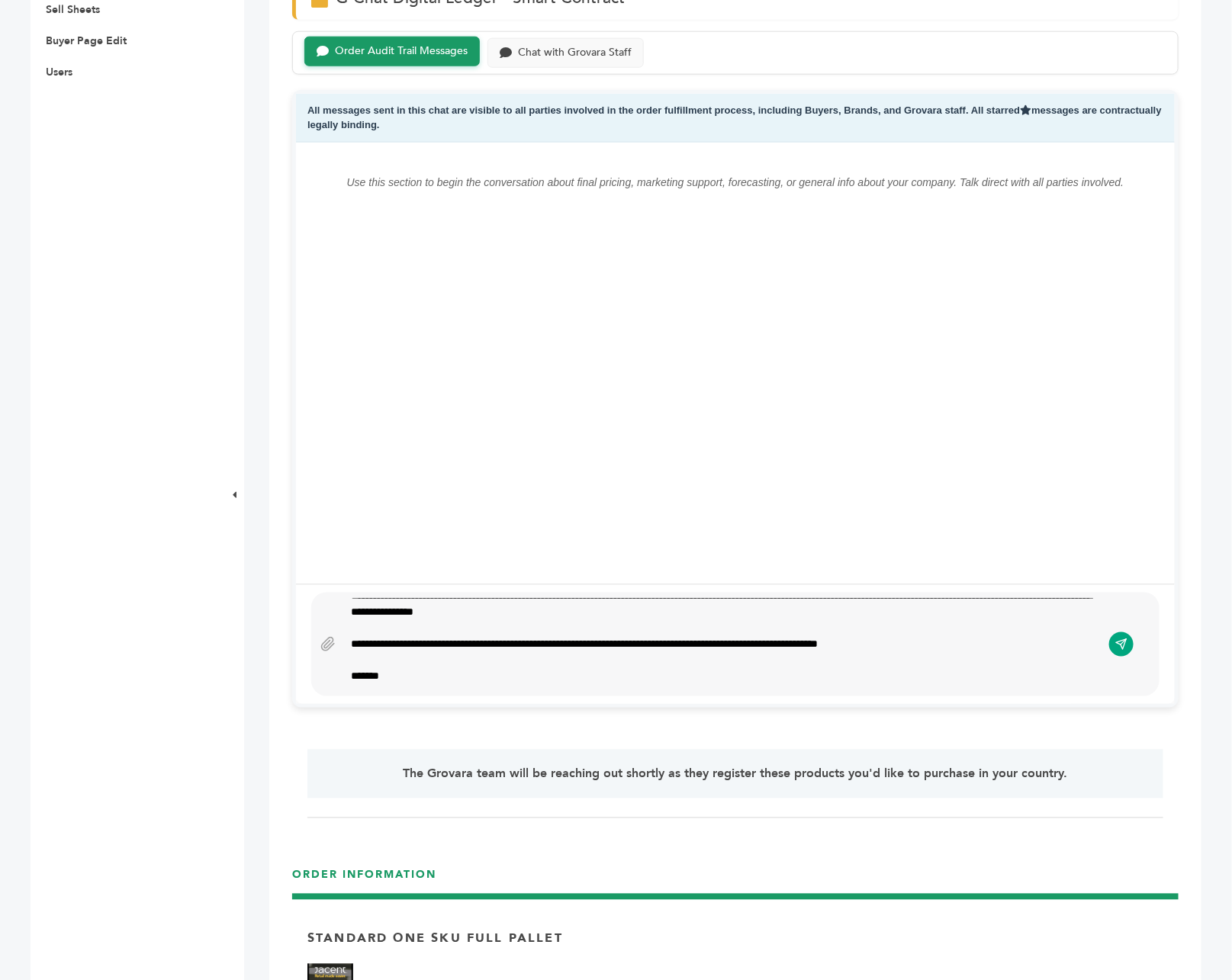
click at [504, 669] on div "*******" at bounding box center [714, 677] width 726 height 16
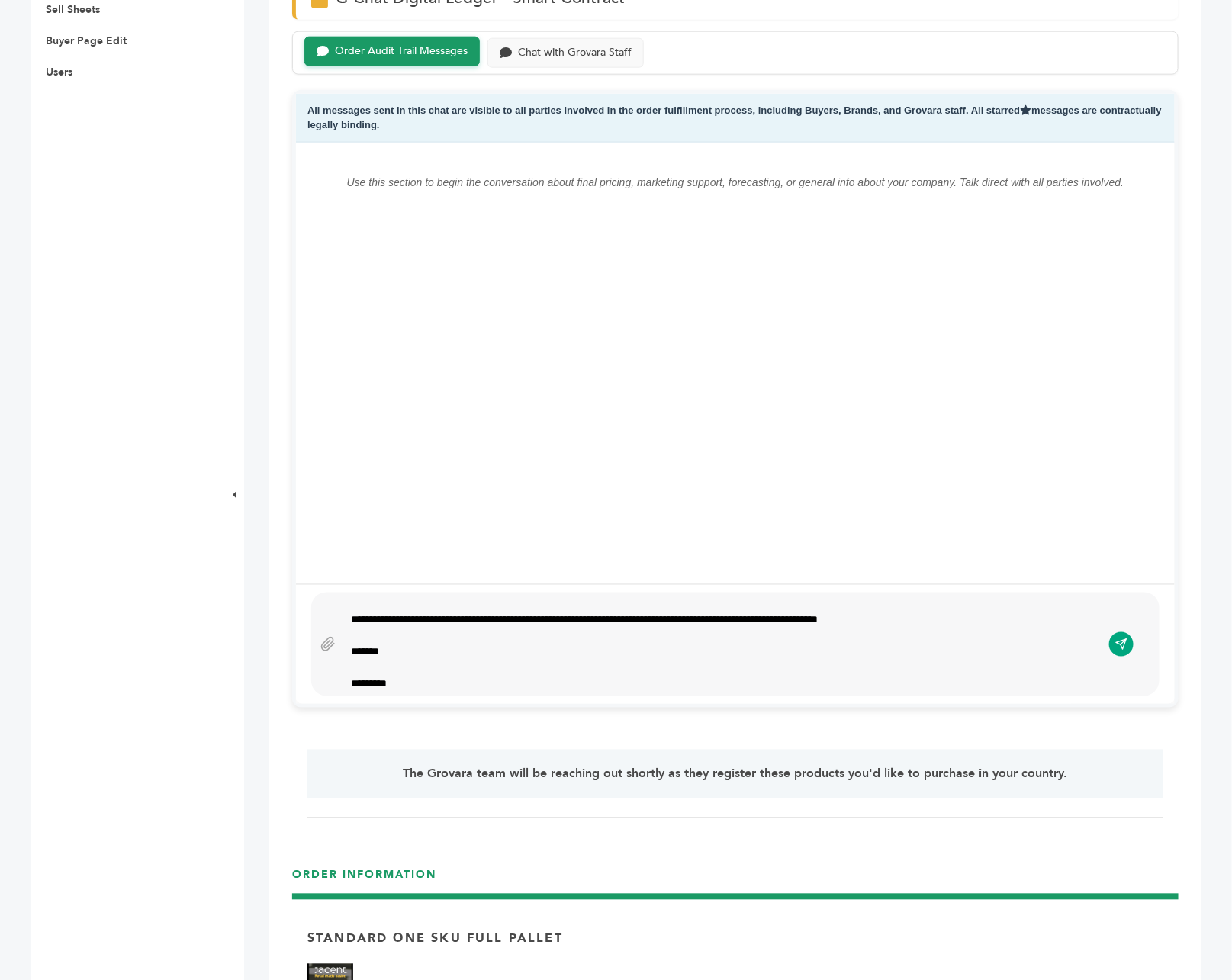
scroll to position [50, 0]
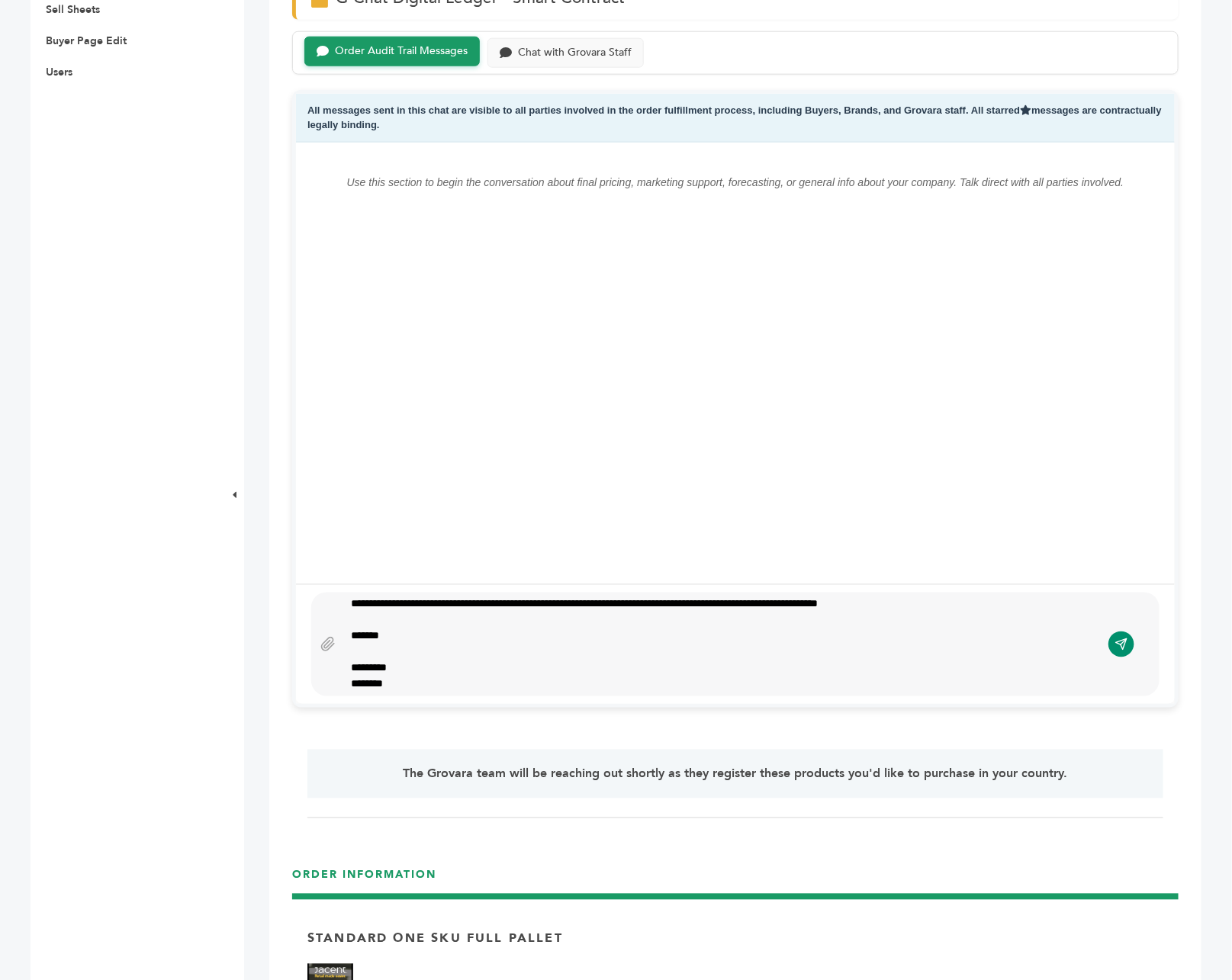
click at [1120, 639] on icon "submit" at bounding box center [1120, 644] width 11 height 11
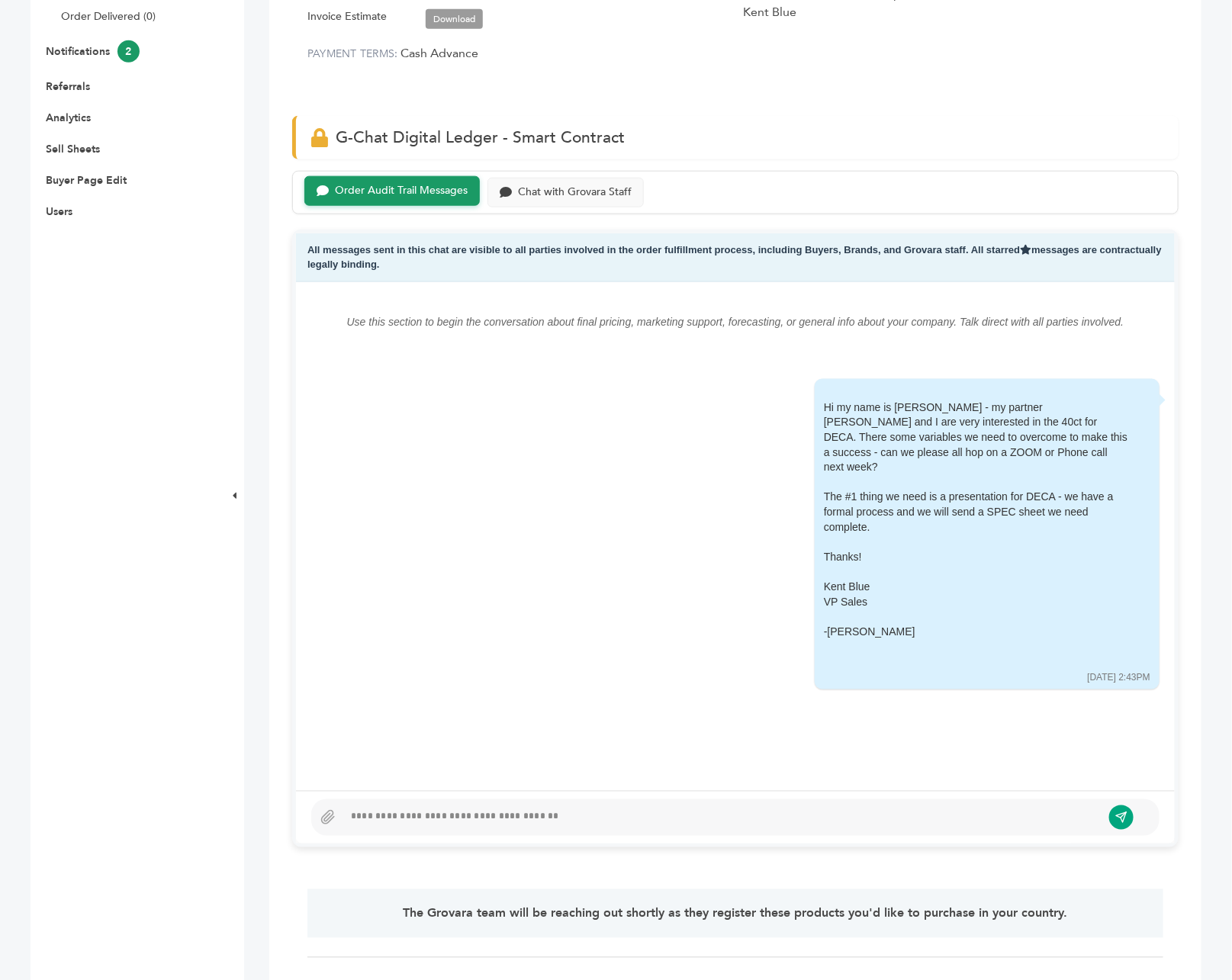
scroll to position [0, 0]
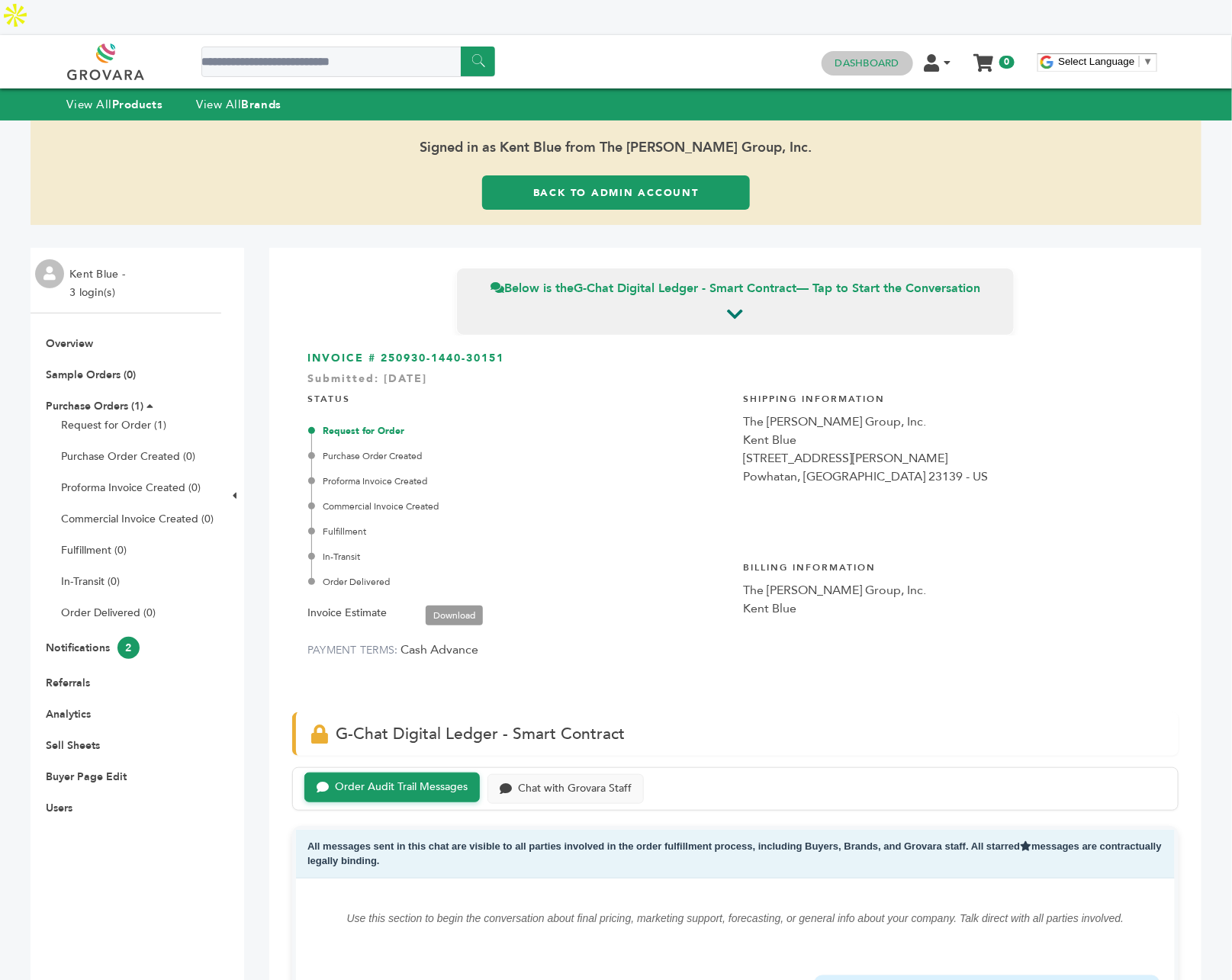
click at [858, 57] on link "Dashboard" at bounding box center [867, 64] width 64 height 14
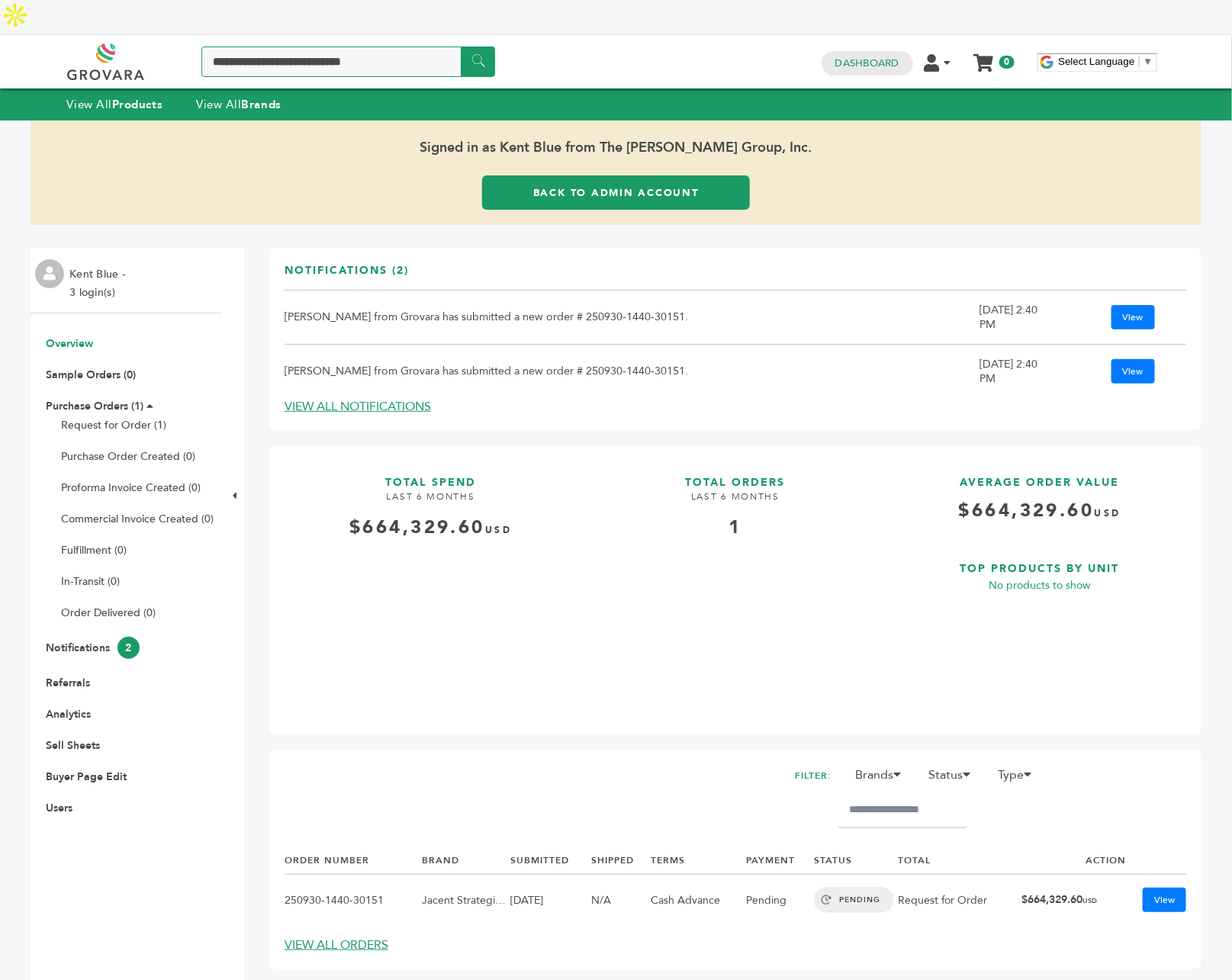
click at [322, 47] on input "Search a product or brand..." at bounding box center [348, 62] width 294 height 31
type input "*******"
click at [461, 47] on input "******" at bounding box center [477, 62] width 34 height 30
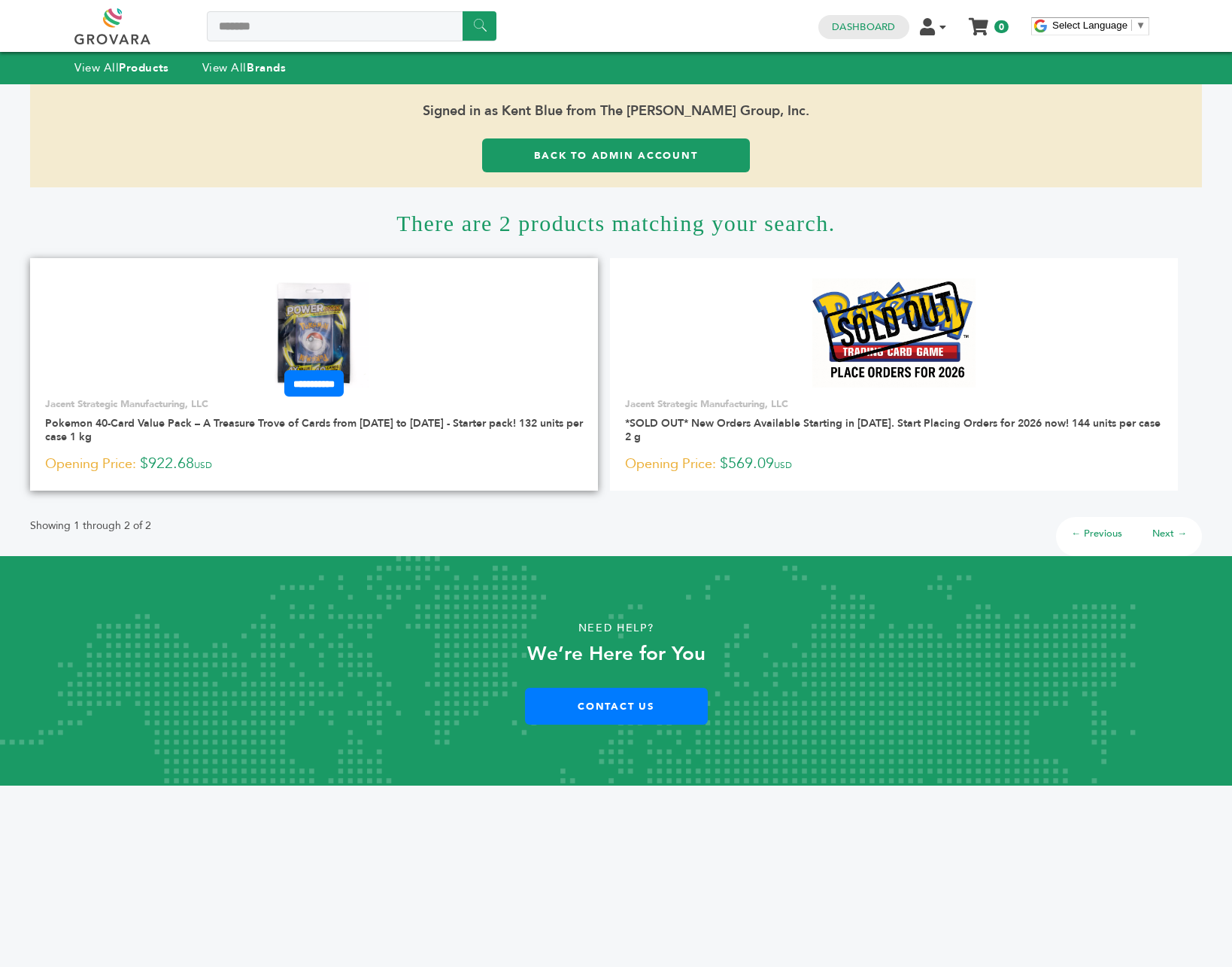
click at [299, 338] on img at bounding box center [314, 332] width 109 height 109
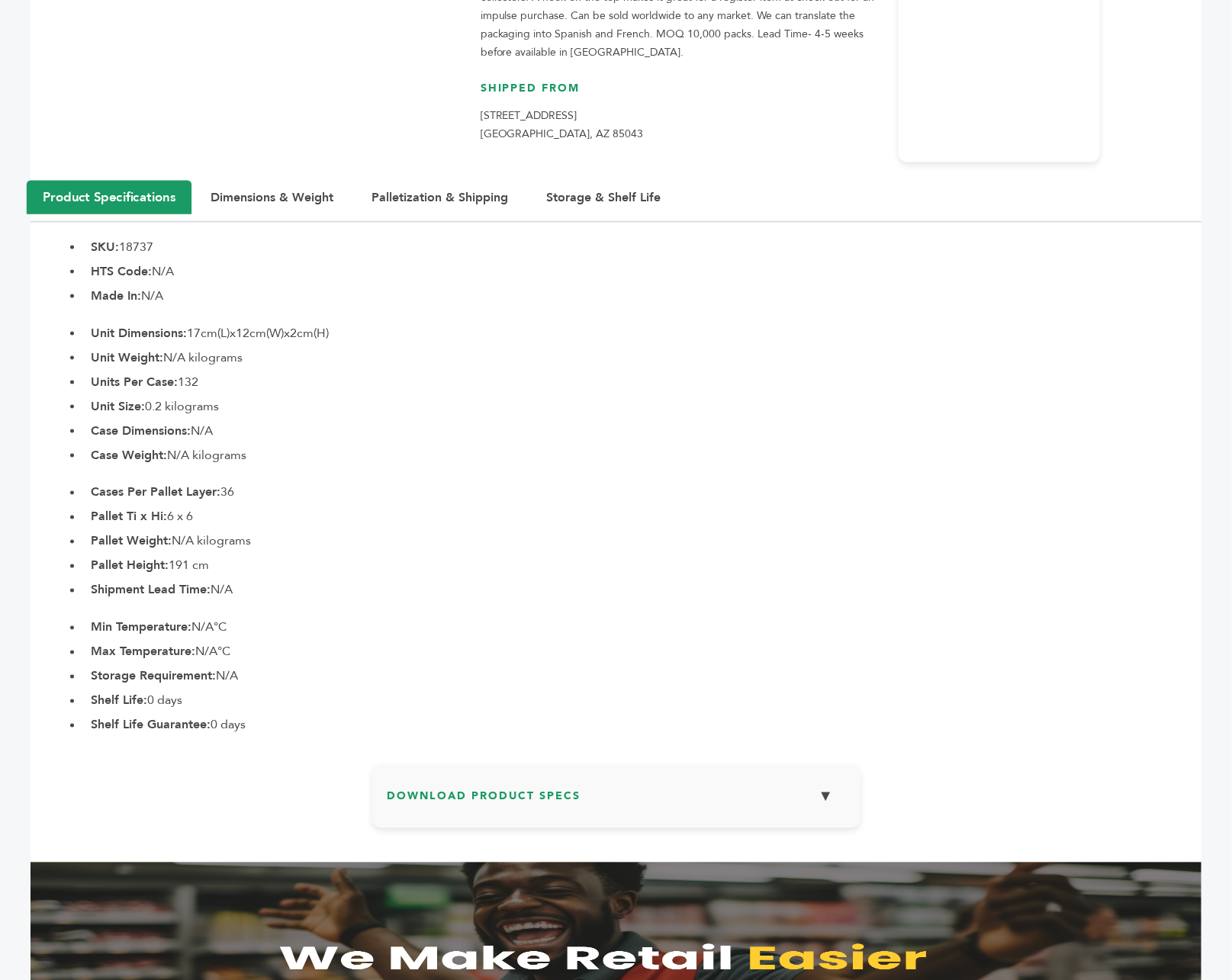
scroll to position [774, 0]
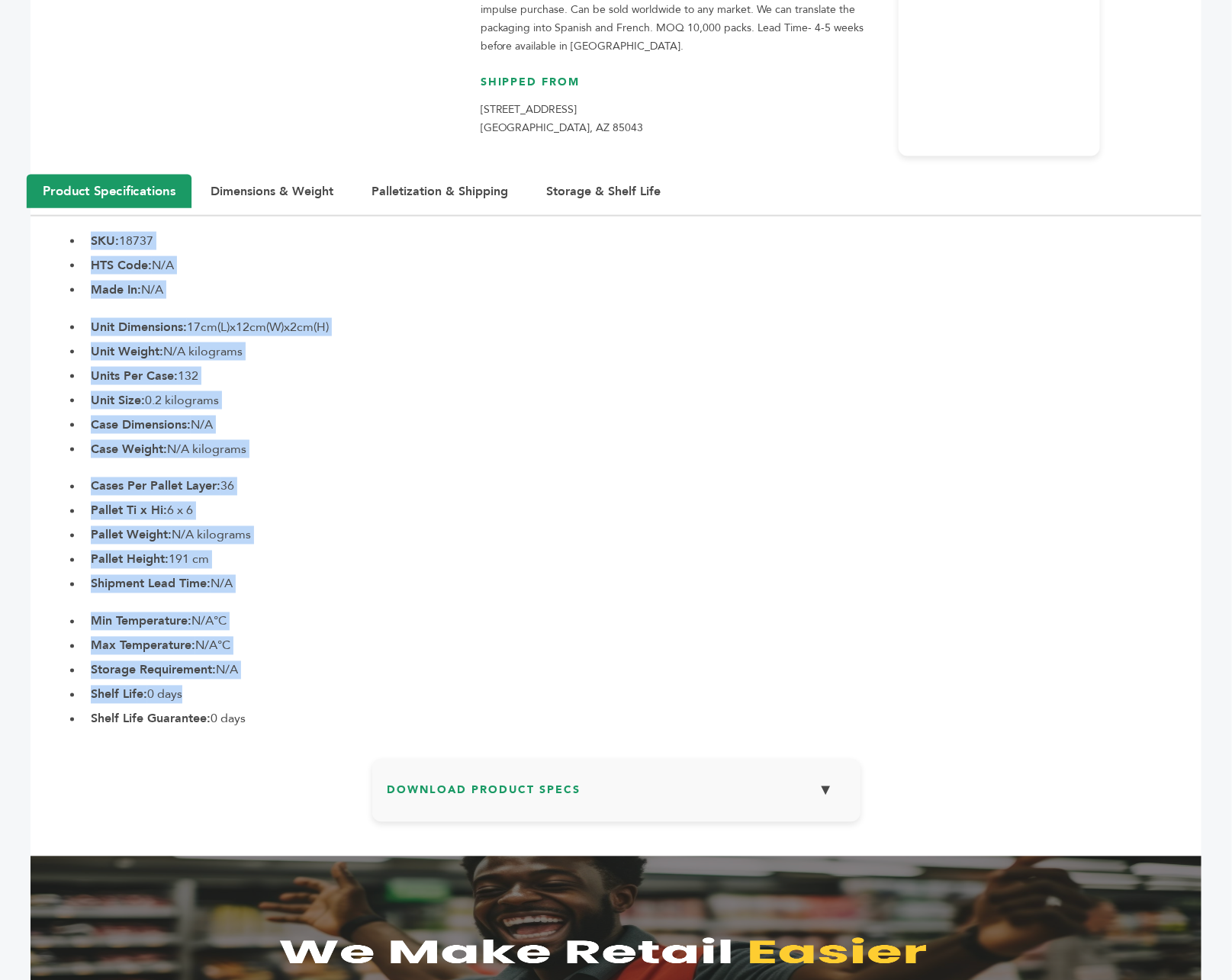
drag, startPoint x: 141, startPoint y: 310, endPoint x: 271, endPoint y: 531, distance: 256.4
click at [255, 666] on section "Product Specifications Dimensions & Weight Palletization & Shipping Storage & S…" at bounding box center [616, 452] width 1170 height 553
click at [272, 174] on button "Dimensions & Weight" at bounding box center [271, 191] width 160 height 34
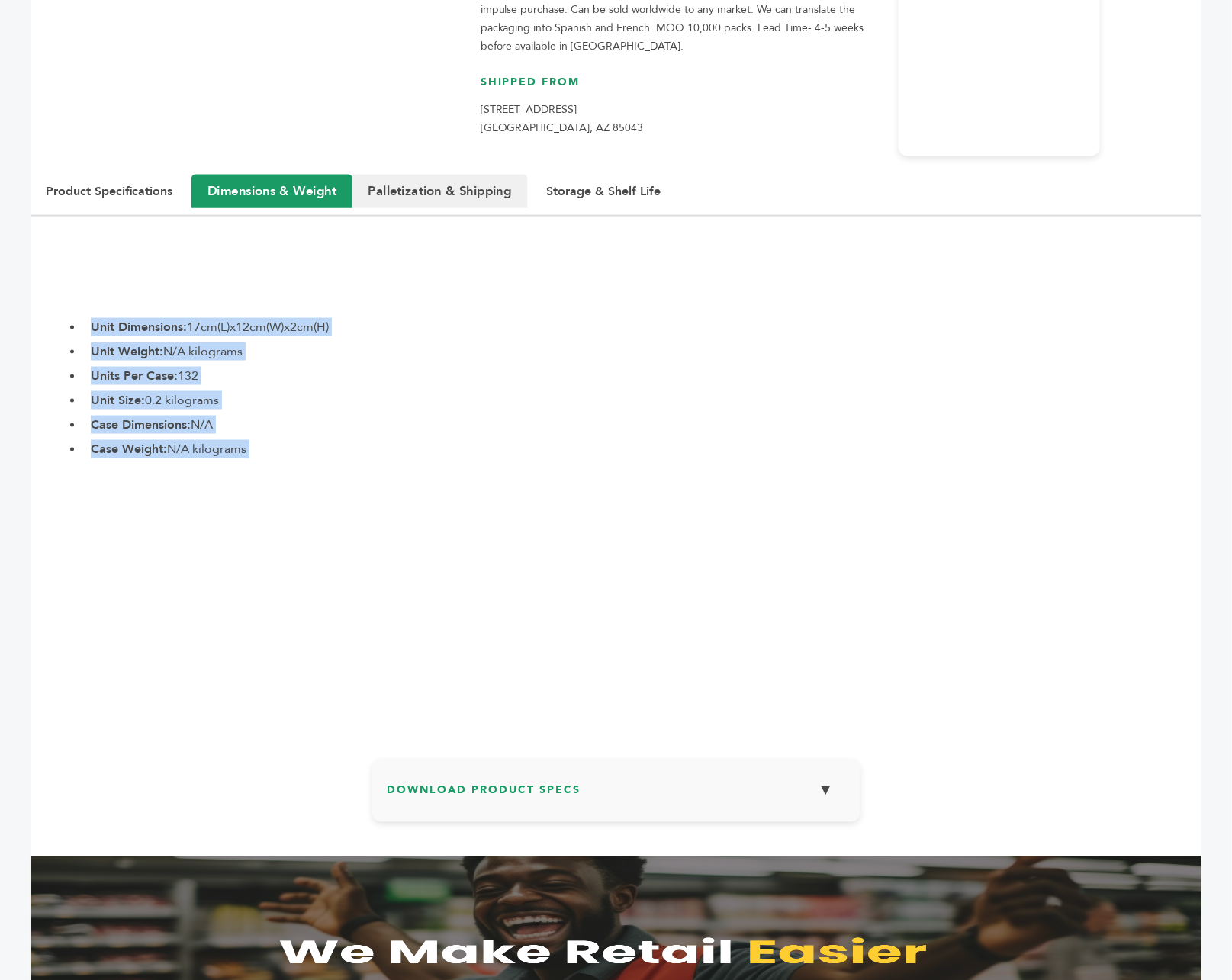
click at [456, 174] on button "Palletization & Shipping" at bounding box center [440, 191] width 175 height 34
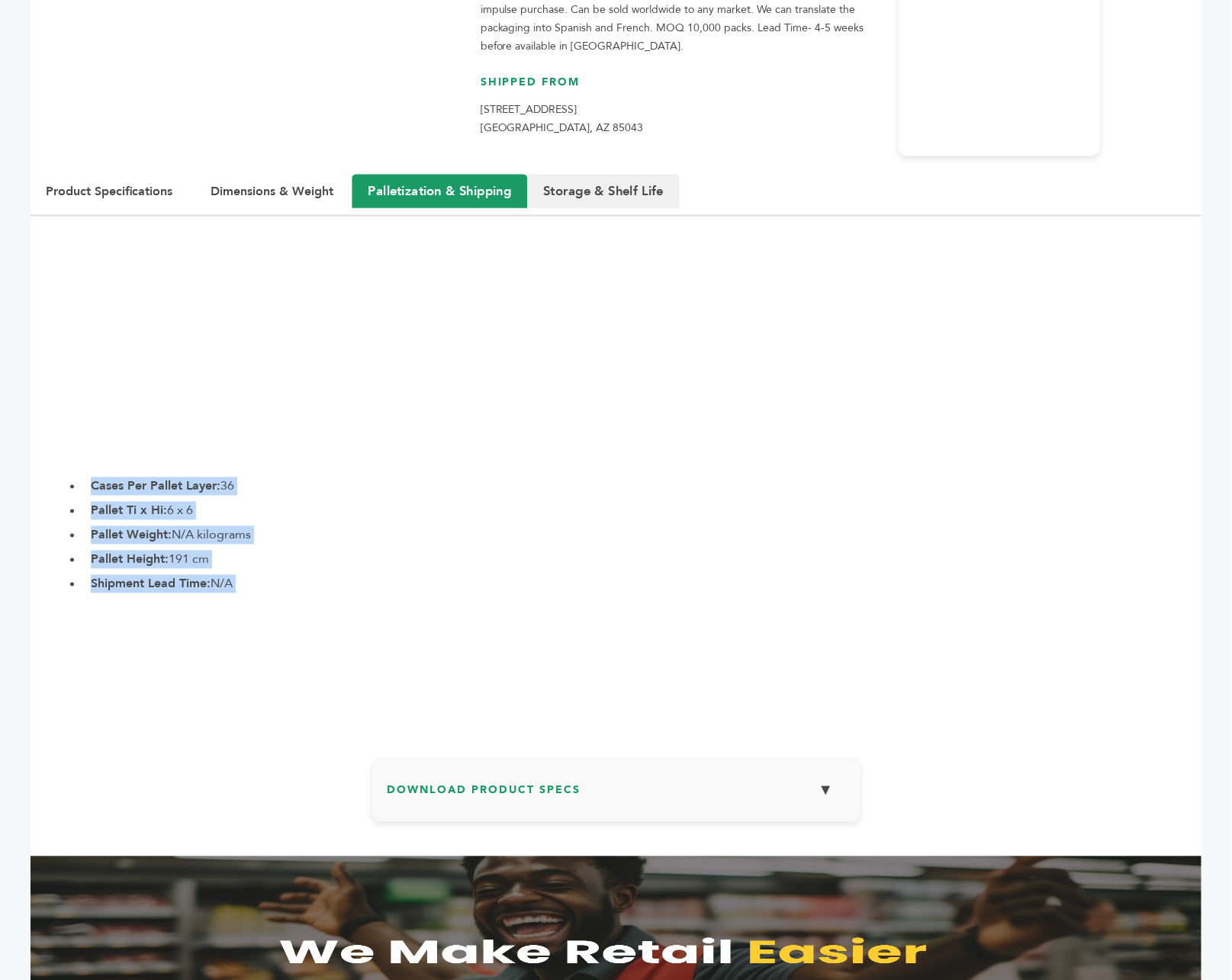
click at [623, 174] on button "Storage & Shelf Life" at bounding box center [603, 191] width 153 height 34
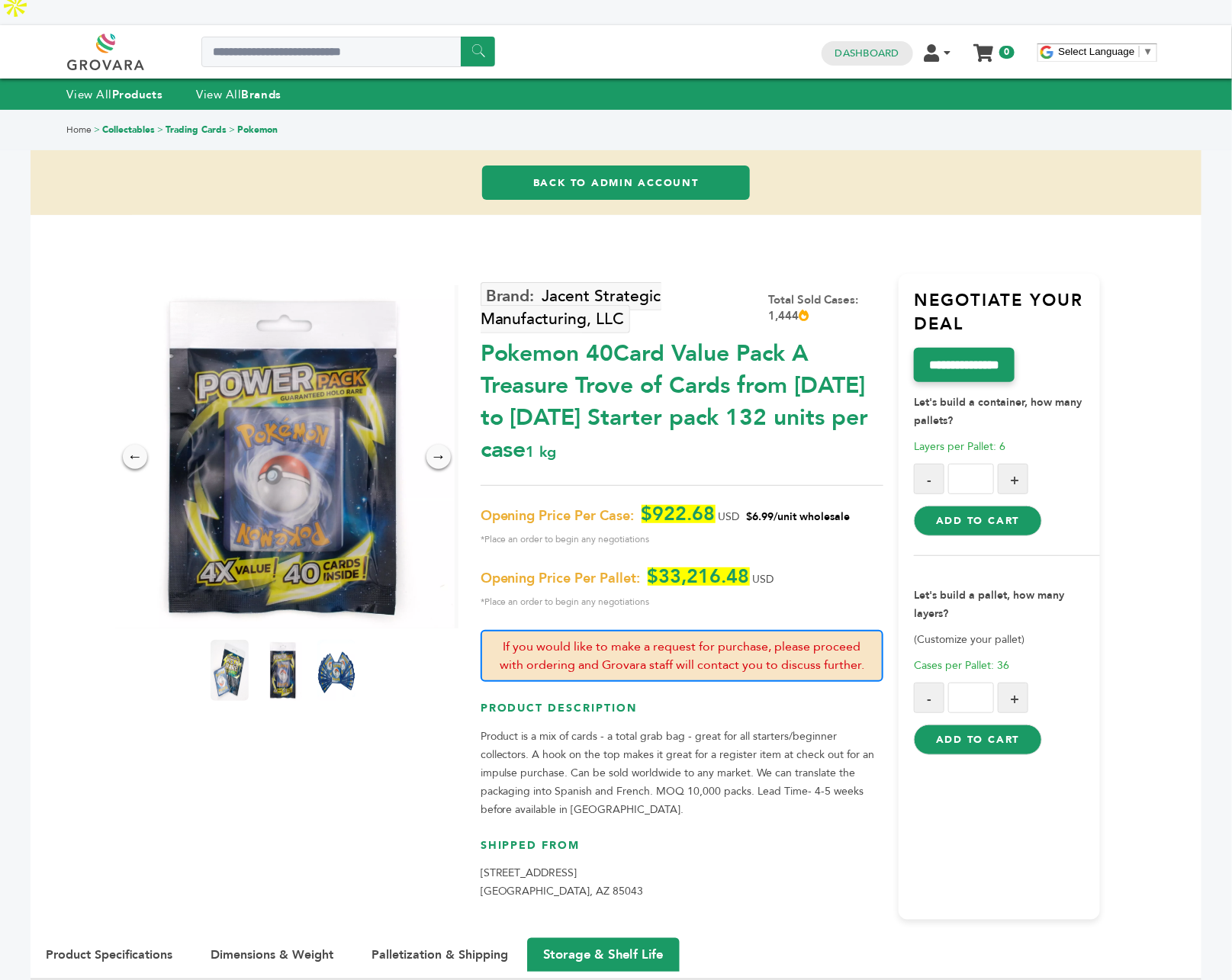
scroll to position [0, 0]
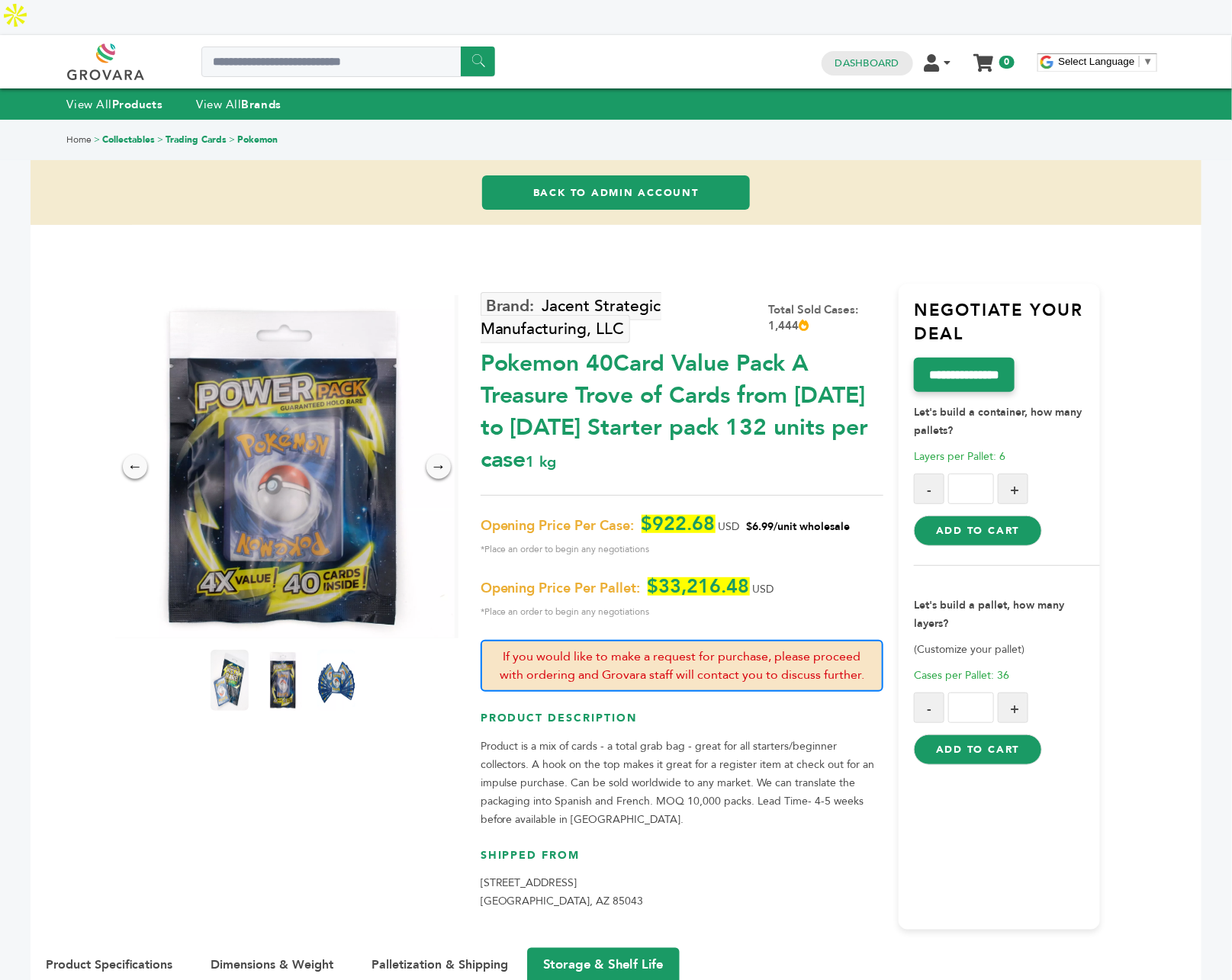
click at [704, 848] on h3 "Shipped From" at bounding box center [682, 861] width 403 height 27
click at [845, 57] on link "Dashboard" at bounding box center [867, 64] width 64 height 14
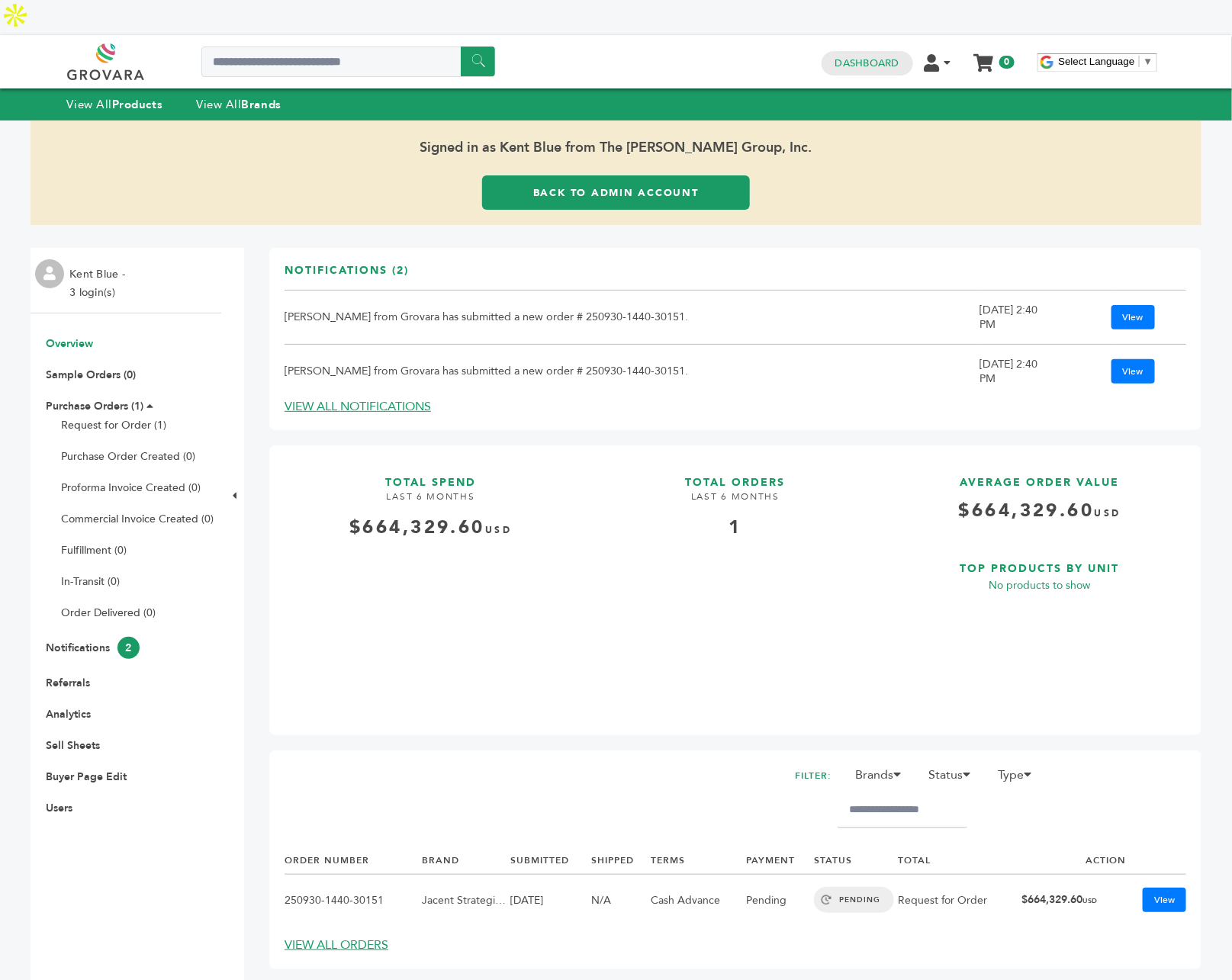
click at [823, 49] on div "Dashboard Edit Account Order Management Sign Out My Cart Your cart is empty 0" at bounding box center [917, 62] width 208 height 26
click at [842, 57] on link "Dashboard" at bounding box center [867, 64] width 64 height 14
click at [112, 399] on link "Purchase Orders (1)" at bounding box center [95, 406] width 98 height 15
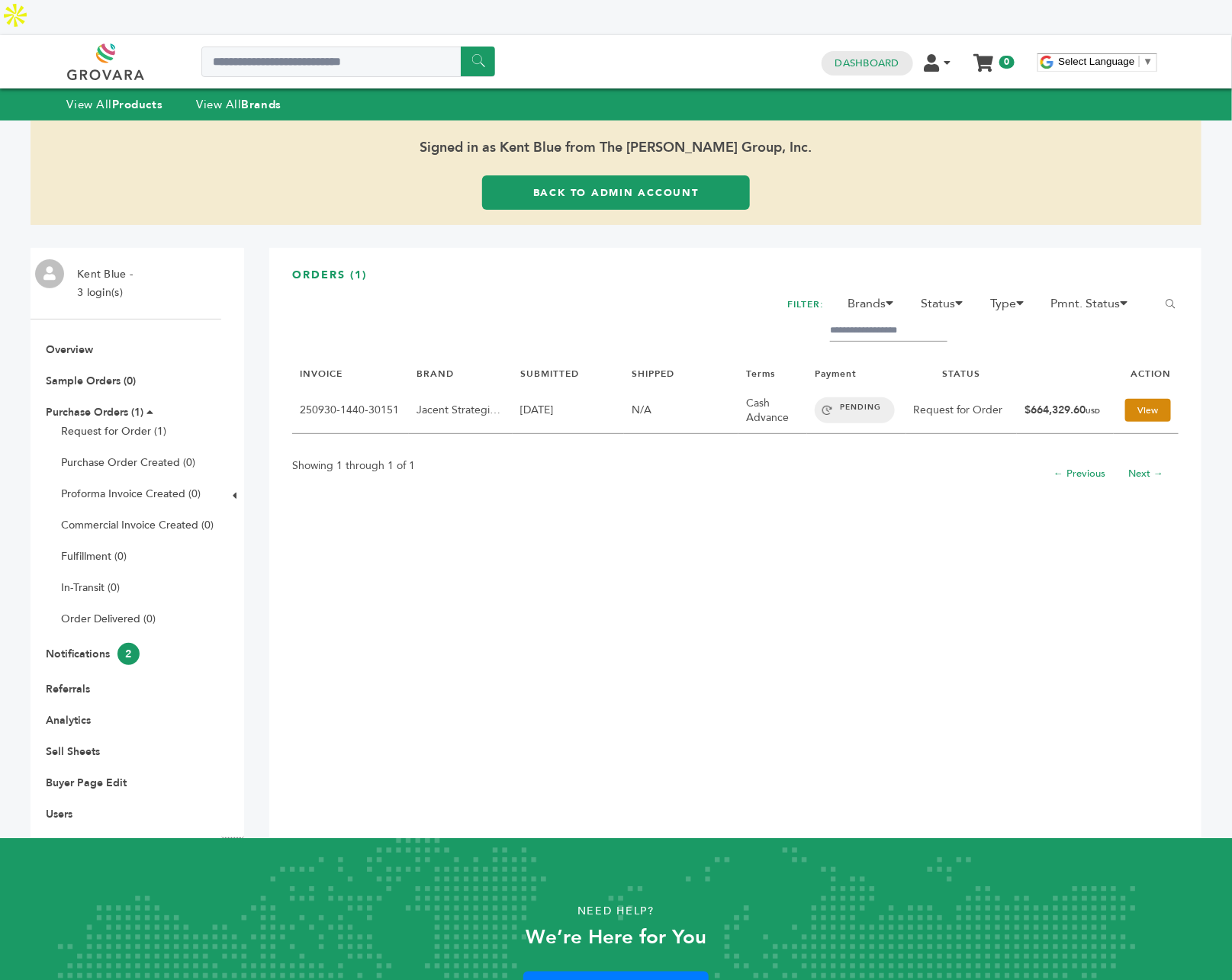
click at [1126, 399] on link "View" at bounding box center [1147, 410] width 46 height 23
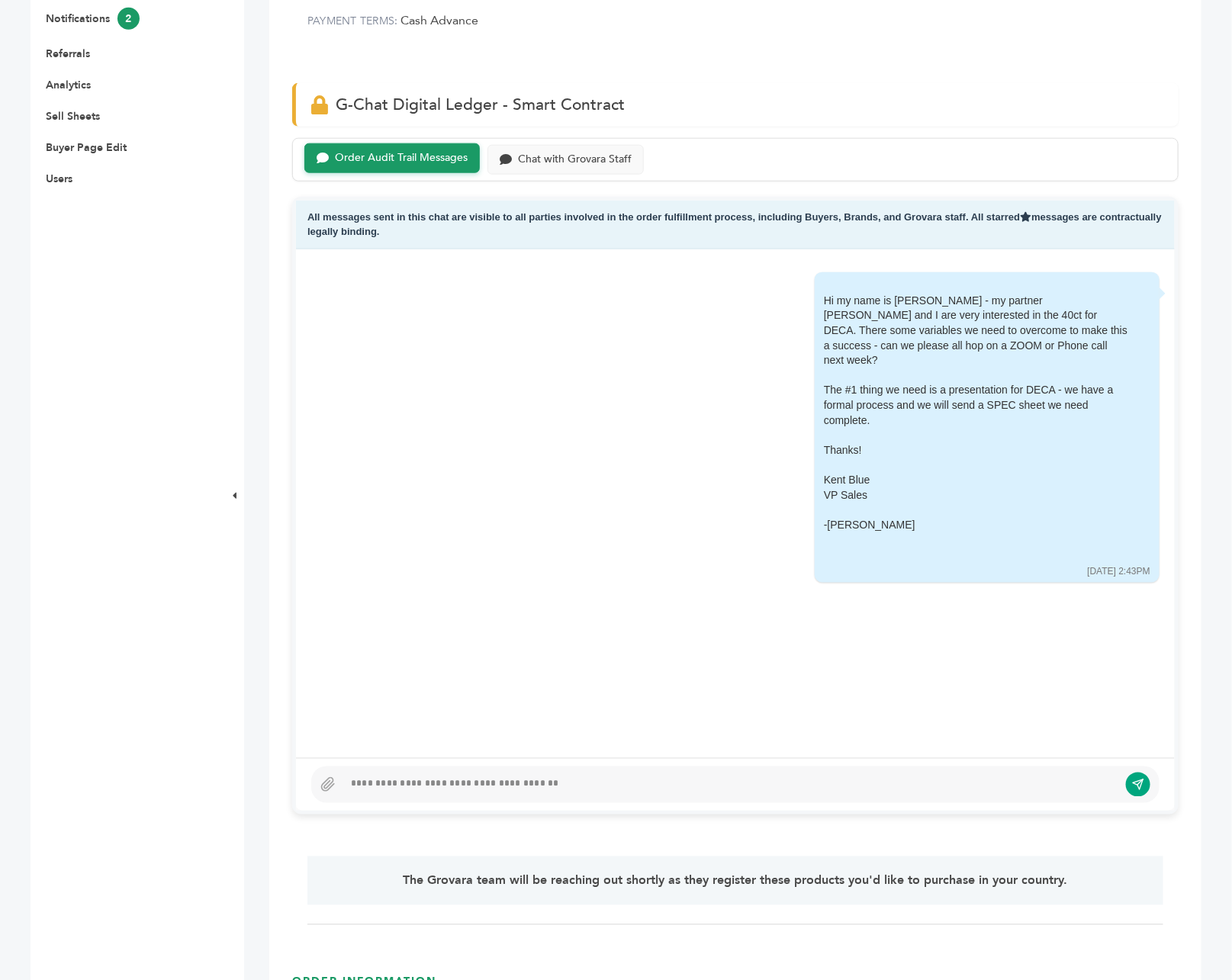
scroll to position [634, 0]
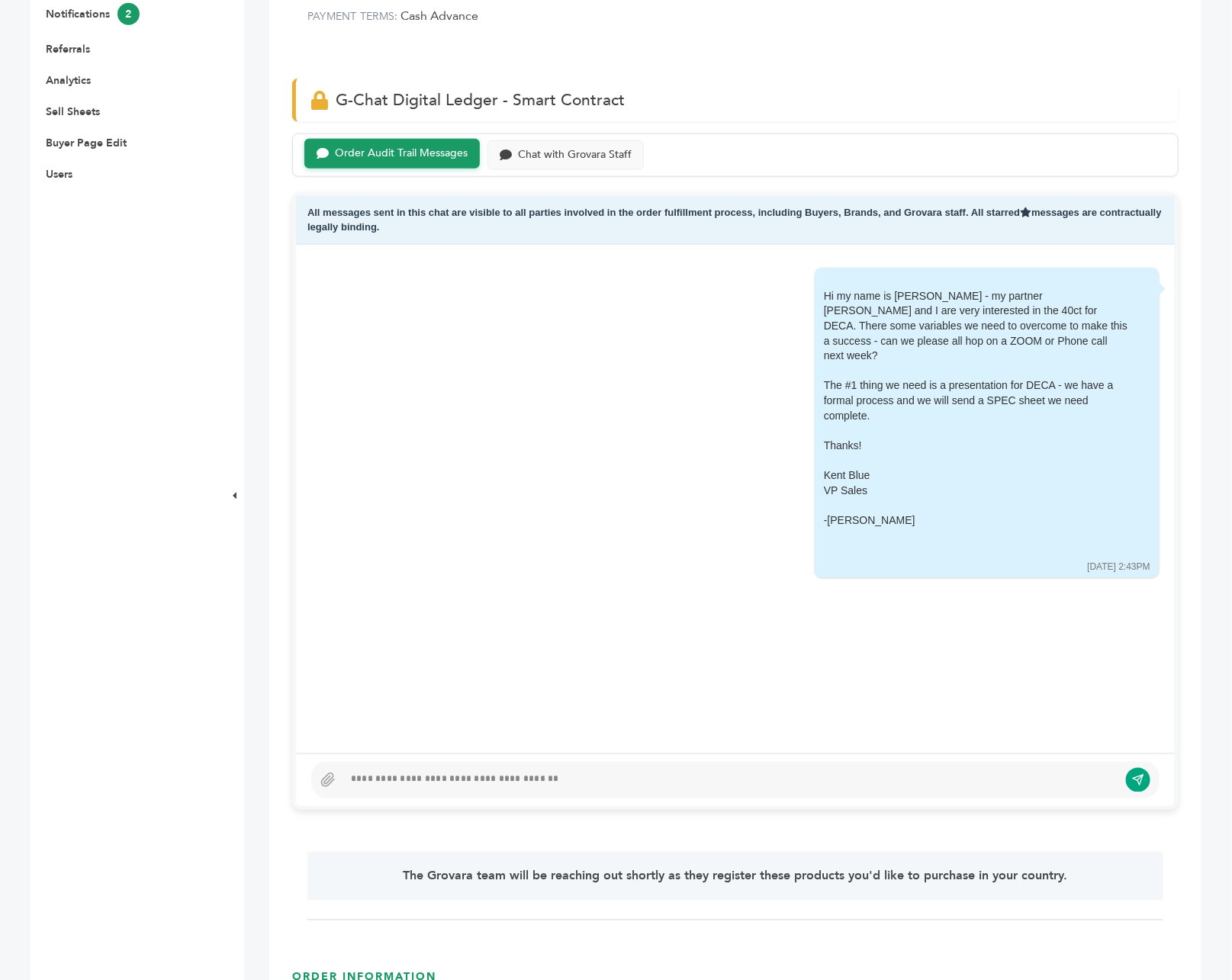
click at [720, 771] on div at bounding box center [730, 780] width 774 height 18
click at [55, 167] on link "Users" at bounding box center [59, 174] width 27 height 15
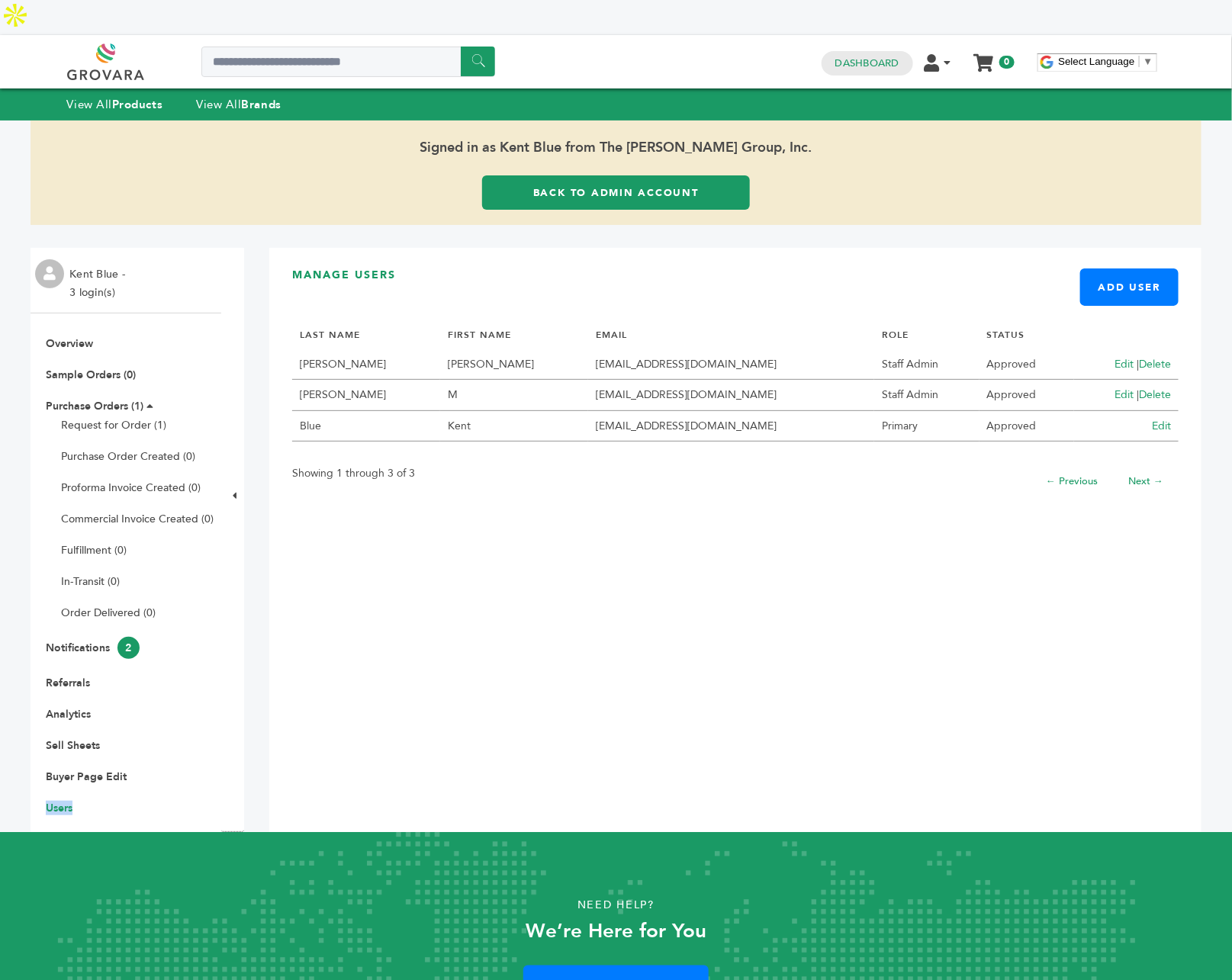
drag, startPoint x: 90, startPoint y: 774, endPoint x: 27, endPoint y: 771, distance: 63.1
click at [25, 774] on div "****** 0 0 Dashboard Edit Account Order Management Sign Out My Cart Your cart i…" at bounding box center [616, 549] width 1232 height 1030
click at [82, 801] on li "Users" at bounding box center [126, 808] width 175 height 15
click at [57, 781] on div "Kent Blue - 3 login(s) Overview Sample Orders (0) Purchase Orders (1) Request f…" at bounding box center [126, 540] width 190 height 584
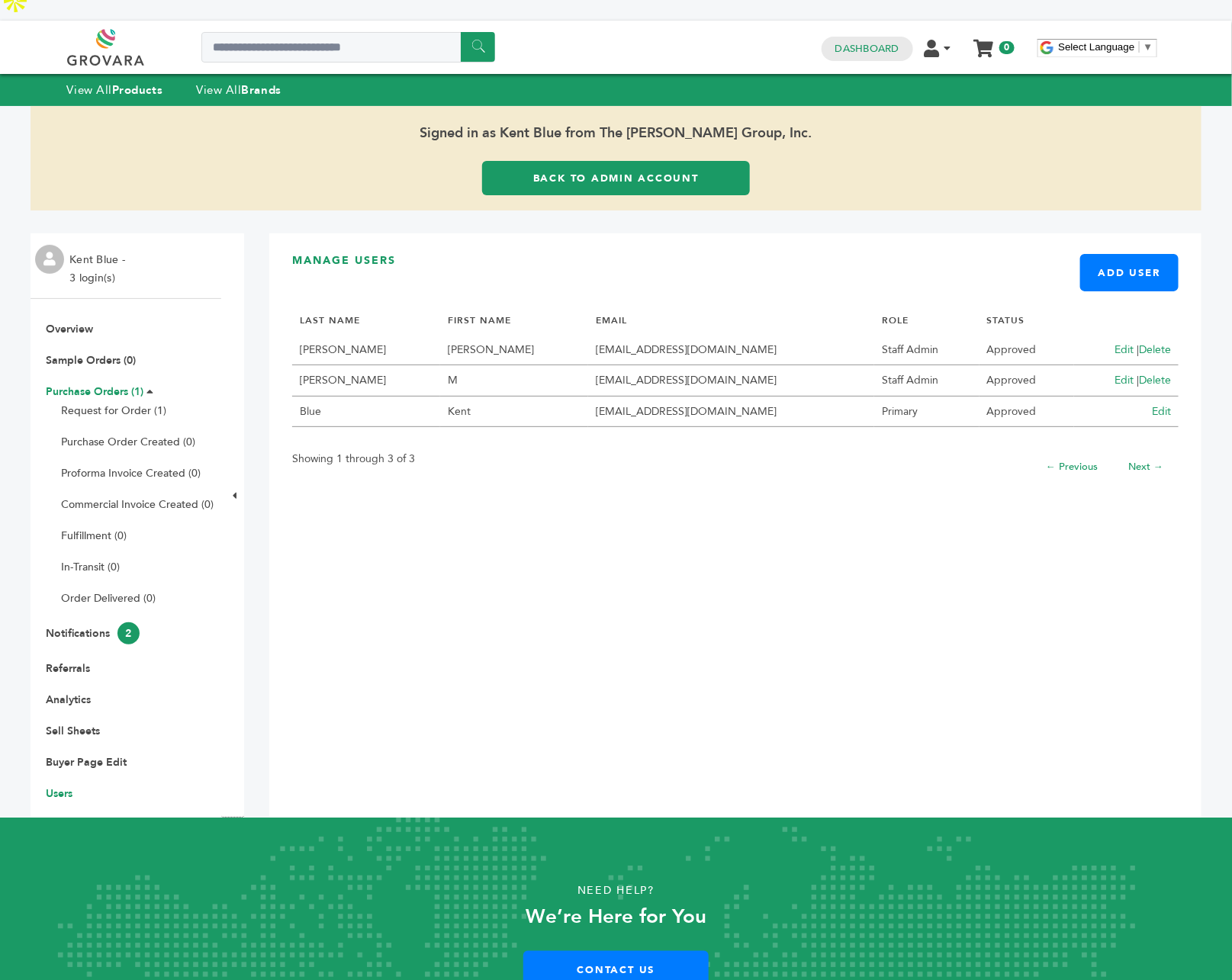
click at [114, 385] on link "Purchase Orders (1)" at bounding box center [95, 392] width 98 height 15
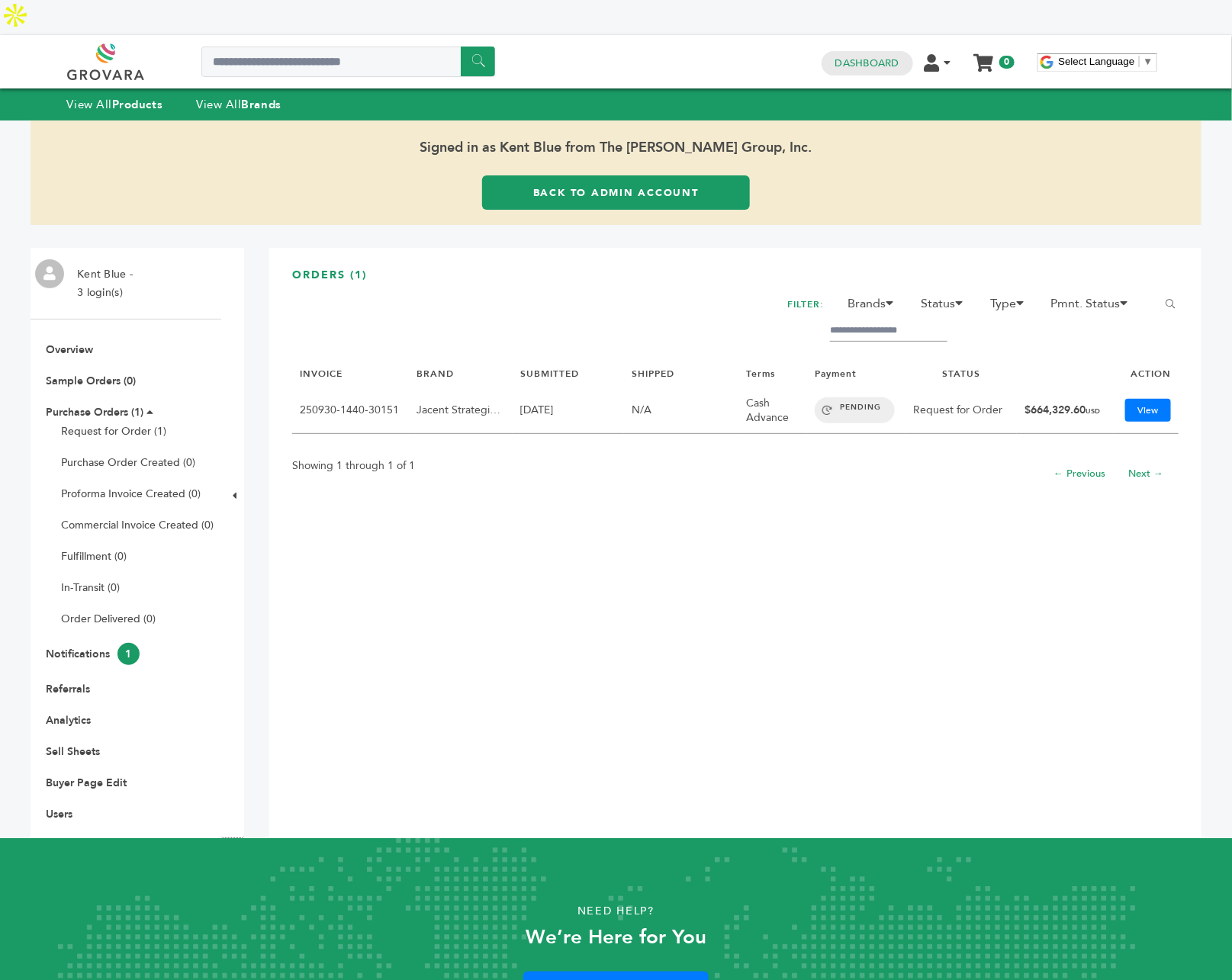
click at [660, 175] on link "Back to Admin Account" at bounding box center [615, 192] width 268 height 34
